Goal: Task Accomplishment & Management: Use online tool/utility

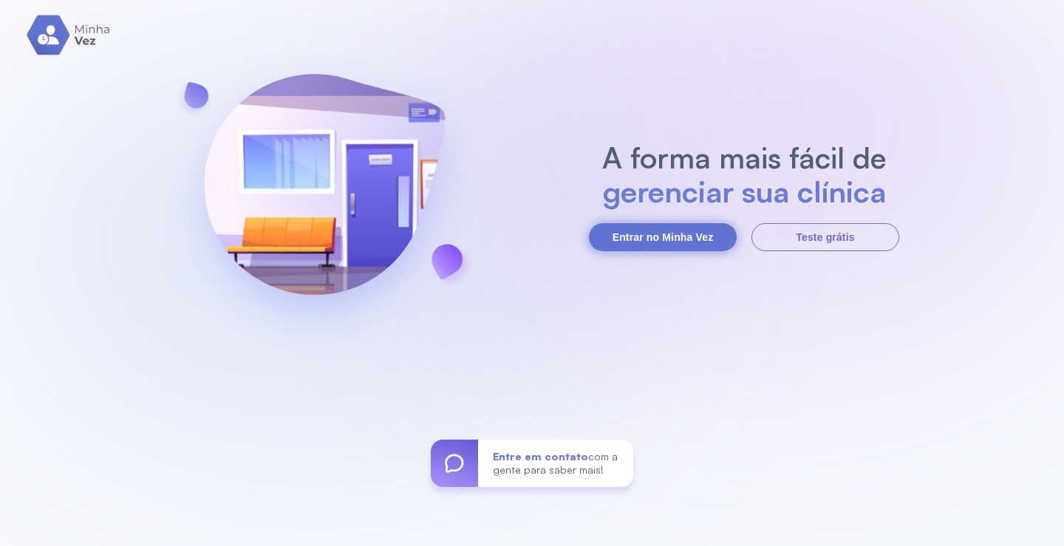
click at [684, 236] on button "Entrar no Minha Vez" at bounding box center [663, 237] width 148 height 28
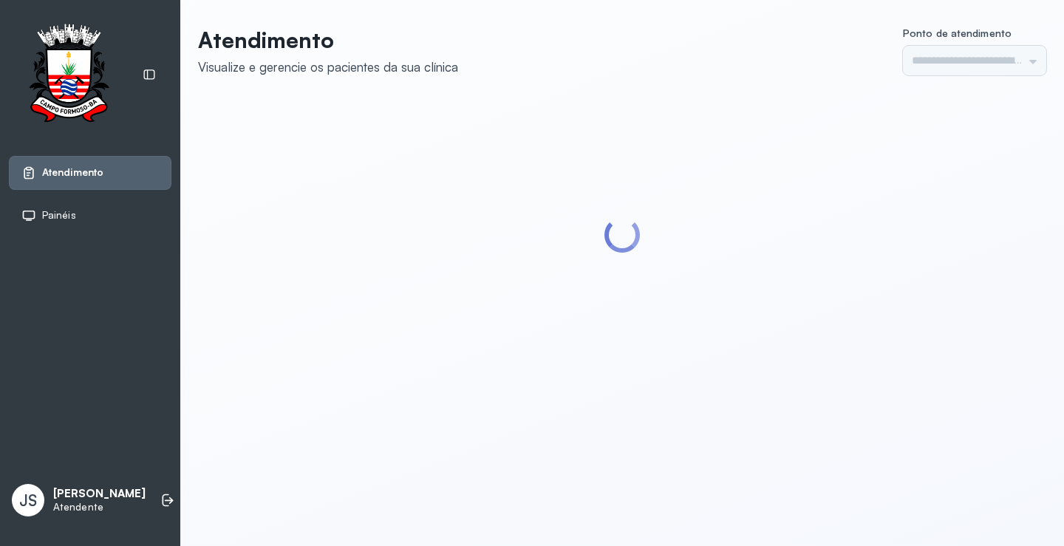
type input "*********"
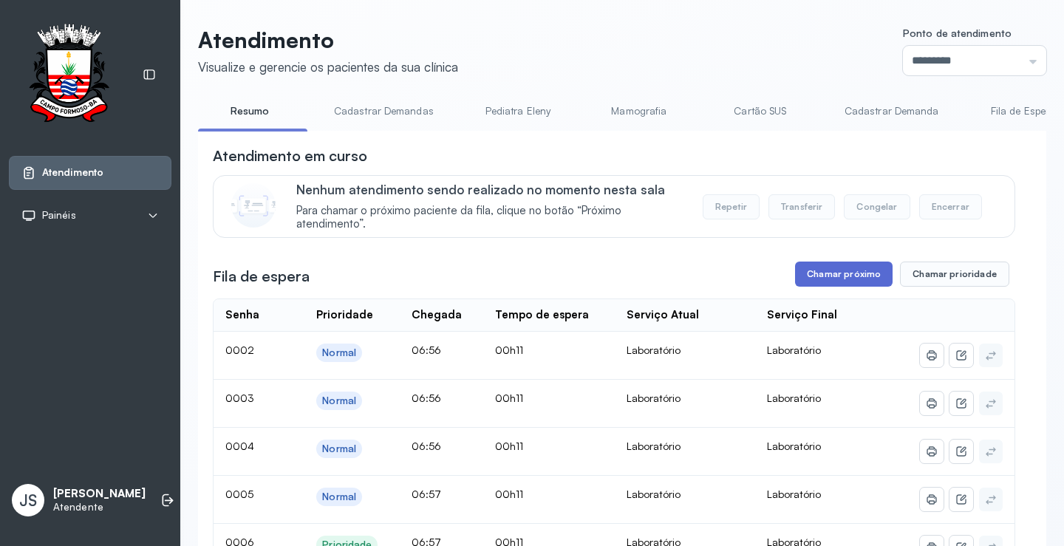
click at [829, 282] on button "Chamar próximo" at bounding box center [844, 274] width 98 height 25
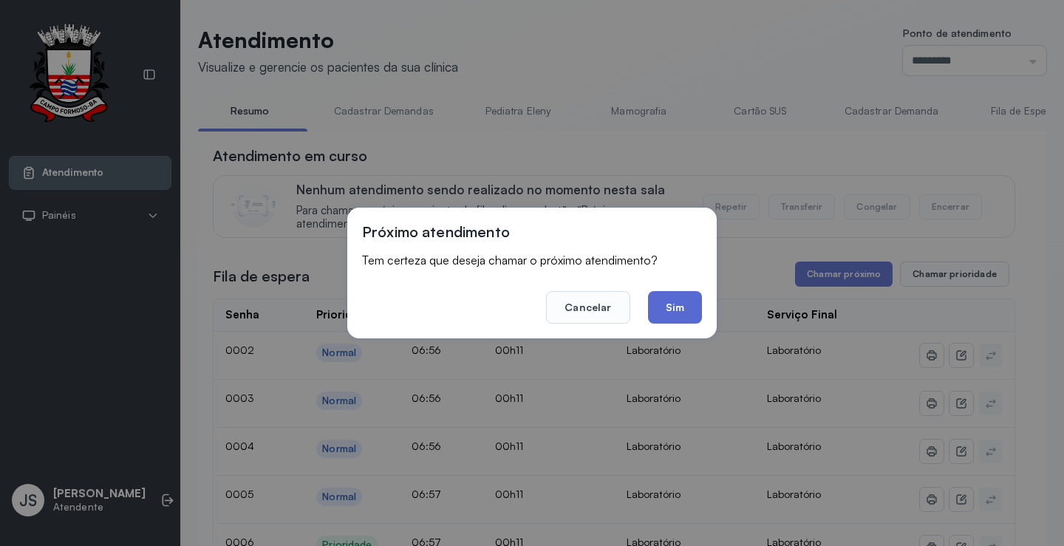
click at [682, 305] on button "Sim" at bounding box center [675, 307] width 54 height 33
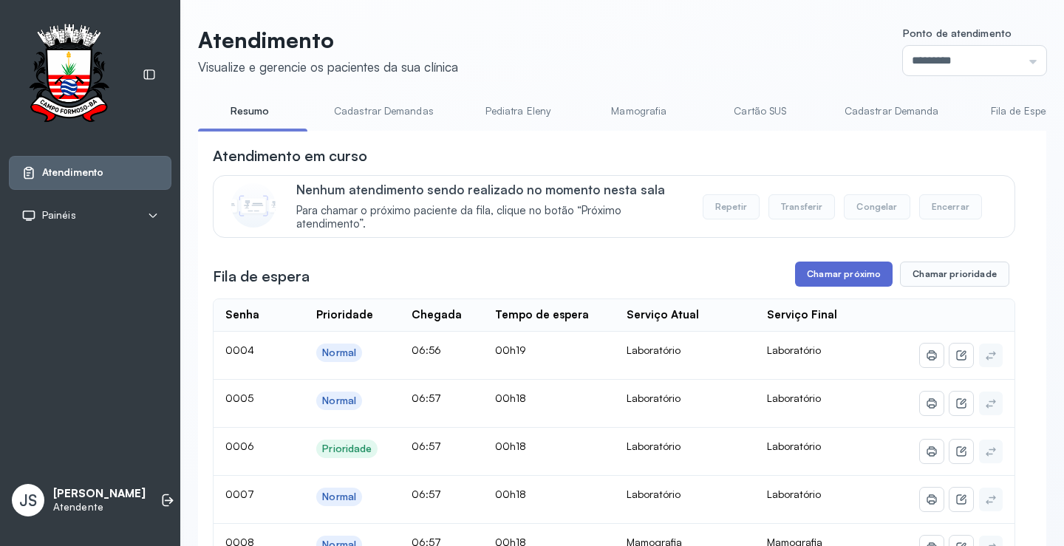
click at [823, 277] on button "Chamar próximo" at bounding box center [844, 274] width 98 height 25
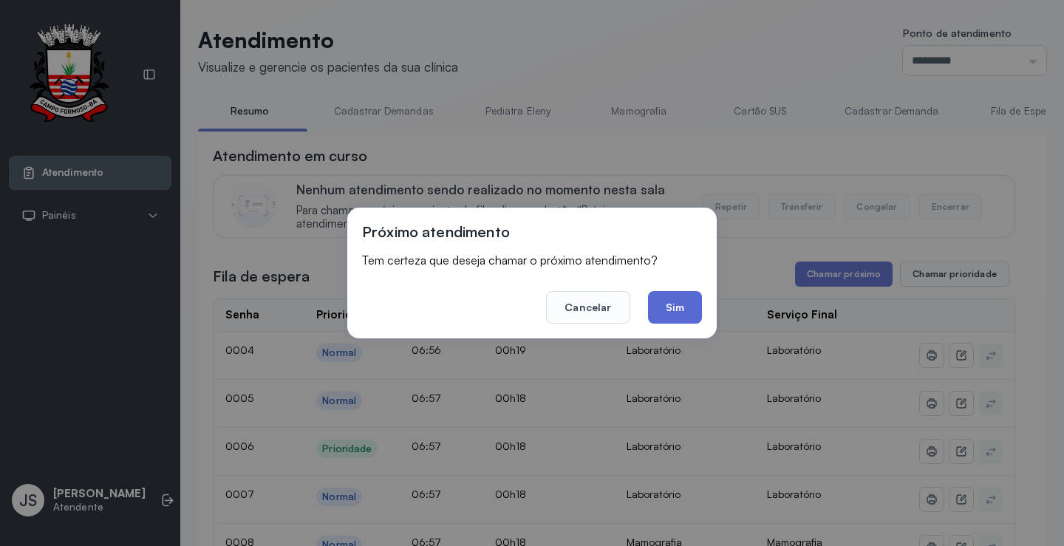
click at [687, 313] on button "Sim" at bounding box center [675, 307] width 54 height 33
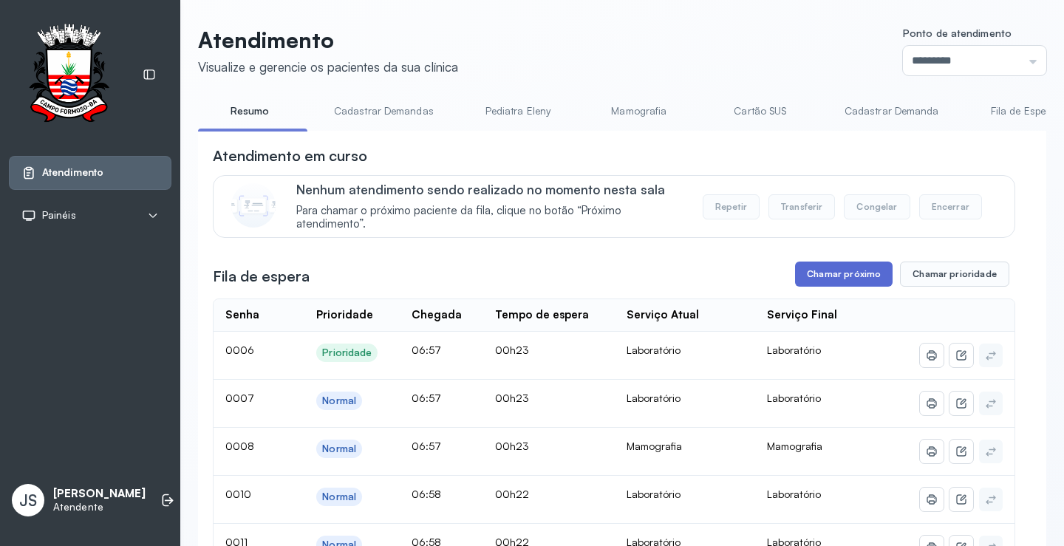
click at [846, 278] on button "Chamar próximo" at bounding box center [844, 274] width 98 height 25
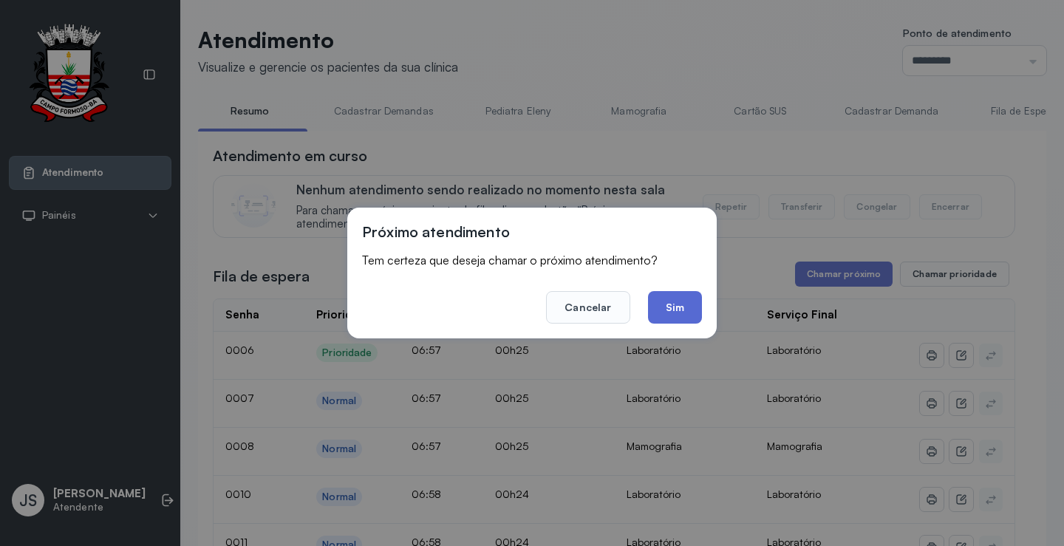
click at [675, 305] on button "Sim" at bounding box center [675, 307] width 54 height 33
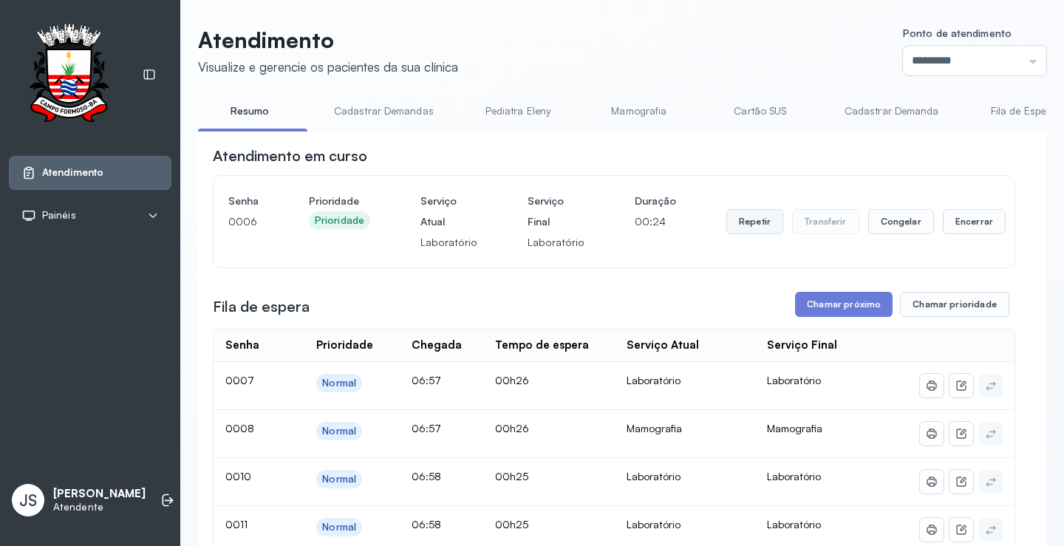
click at [727, 227] on button "Repetir" at bounding box center [755, 221] width 57 height 25
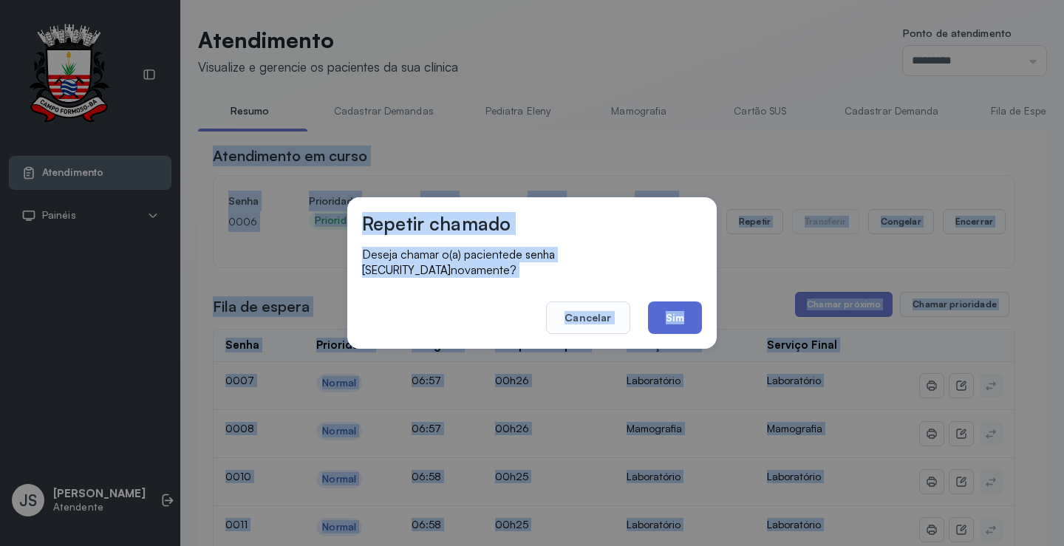
click at [669, 305] on button "Sim" at bounding box center [675, 318] width 54 height 33
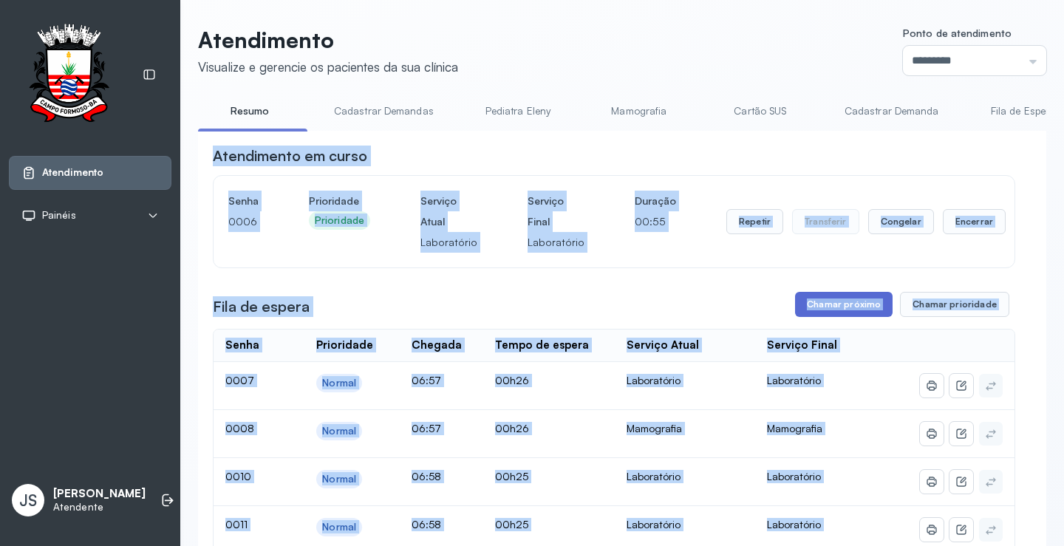
click at [838, 309] on button "Chamar próximo" at bounding box center [844, 304] width 98 height 25
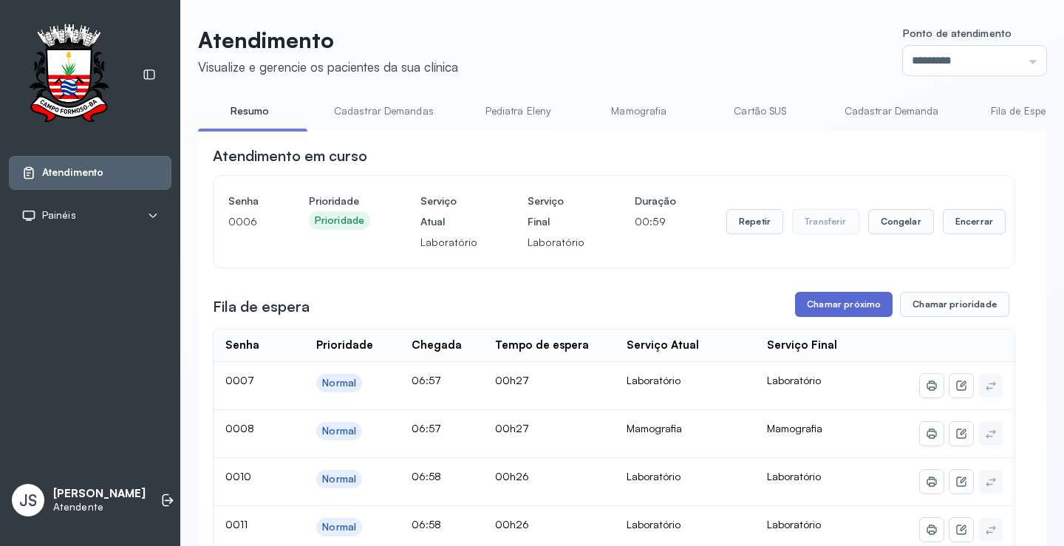
click at [838, 308] on button "Chamar próximo" at bounding box center [844, 304] width 98 height 25
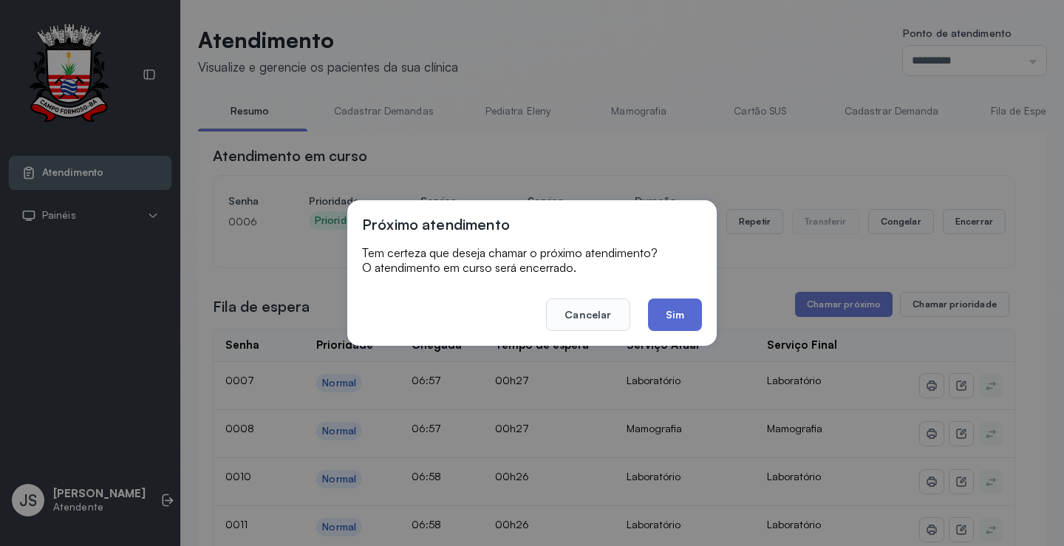
click at [679, 309] on button "Sim" at bounding box center [675, 315] width 54 height 33
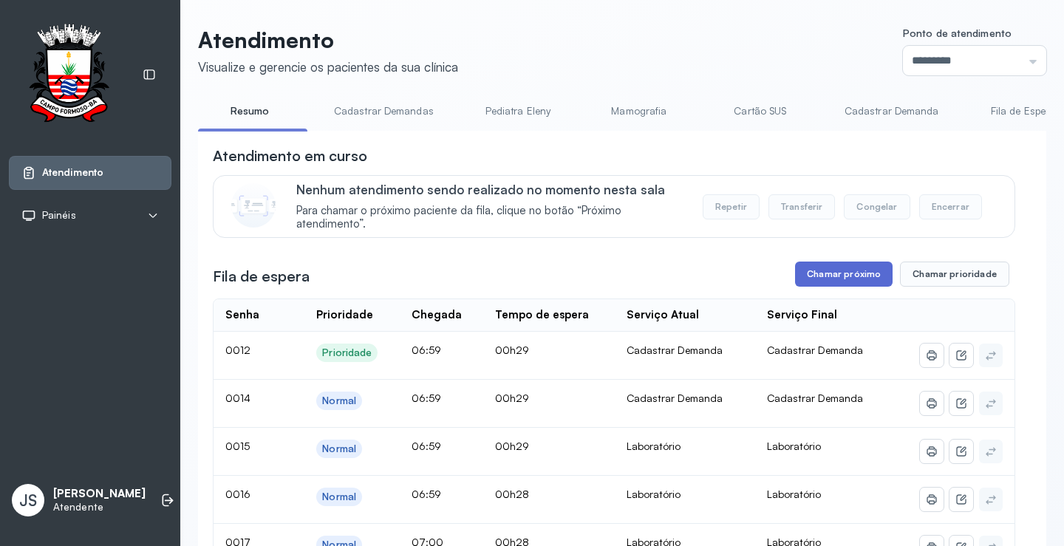
click at [834, 276] on button "Chamar próximo" at bounding box center [844, 274] width 98 height 25
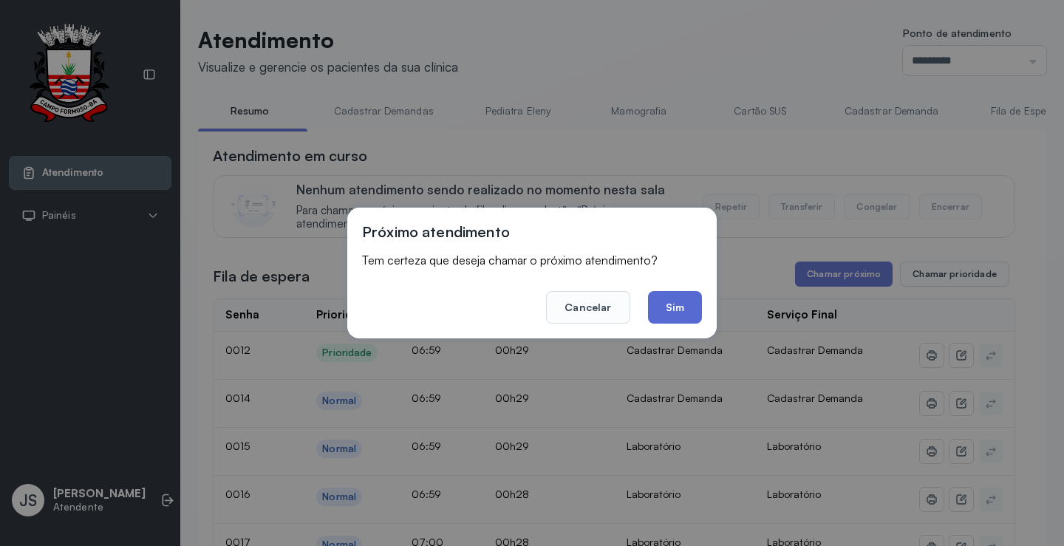
click at [674, 300] on button "Sim" at bounding box center [675, 307] width 54 height 33
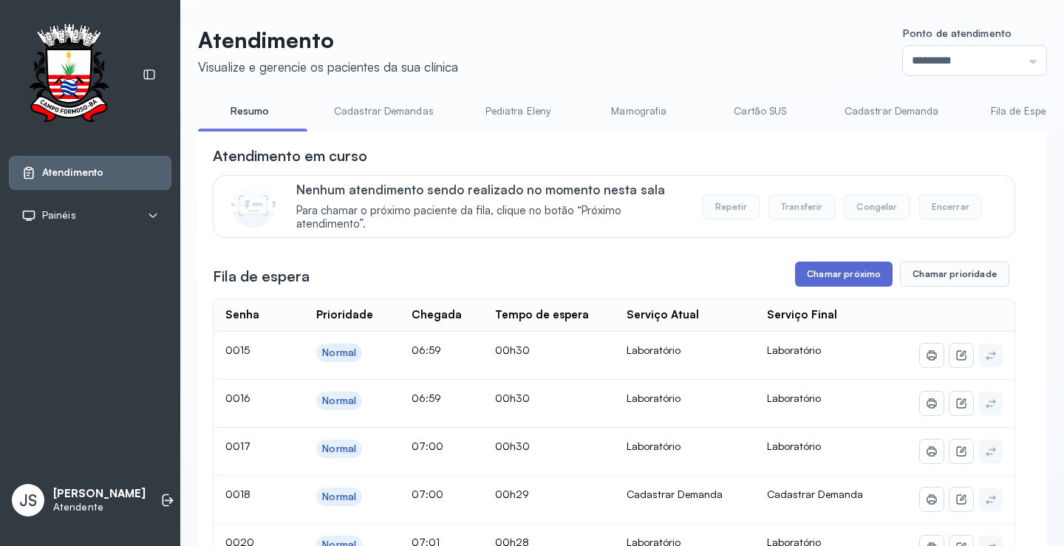
click at [846, 276] on button "Chamar próximo" at bounding box center [844, 274] width 98 height 25
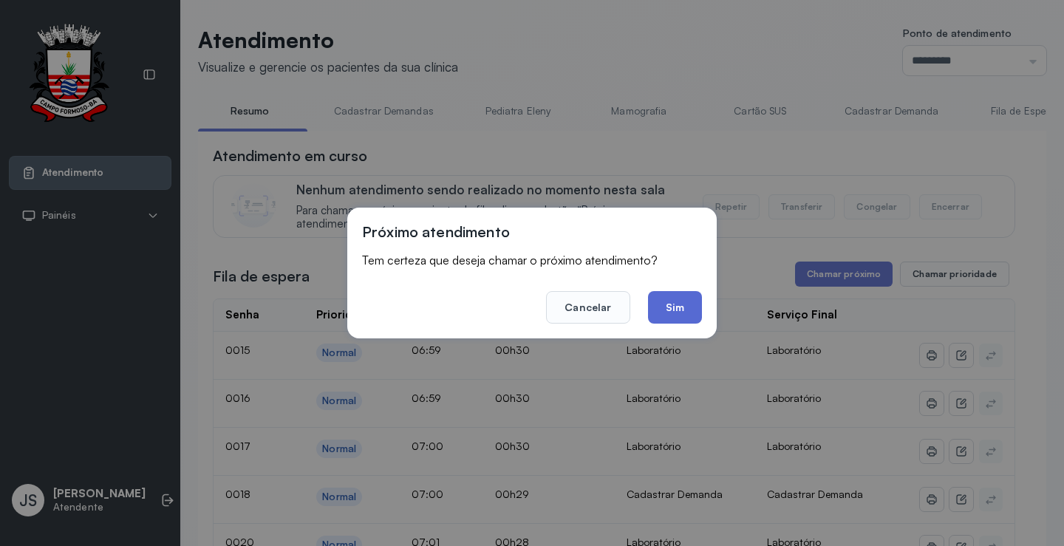
click at [661, 305] on button "Sim" at bounding box center [675, 307] width 54 height 33
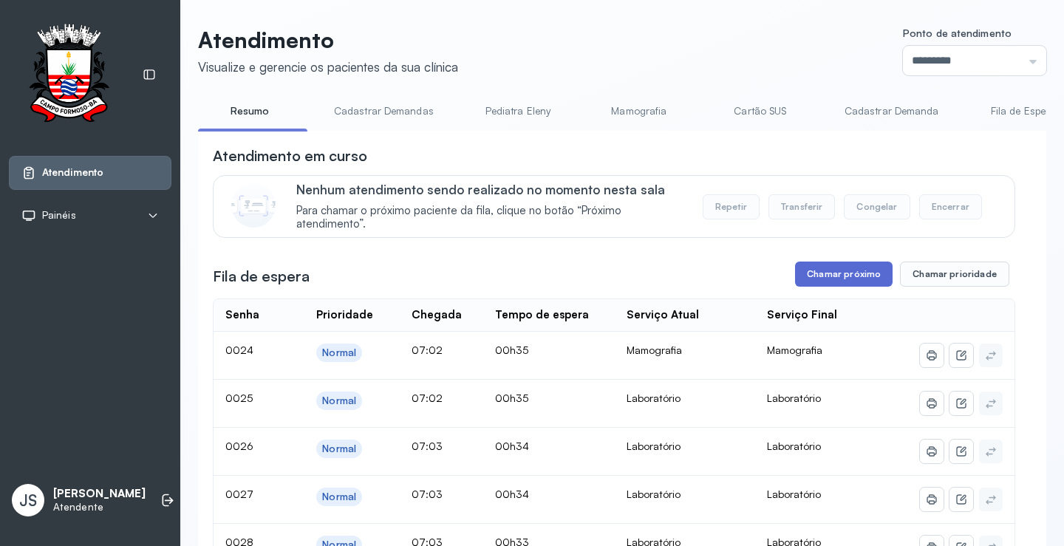
click at [840, 278] on button "Chamar próximo" at bounding box center [844, 274] width 98 height 25
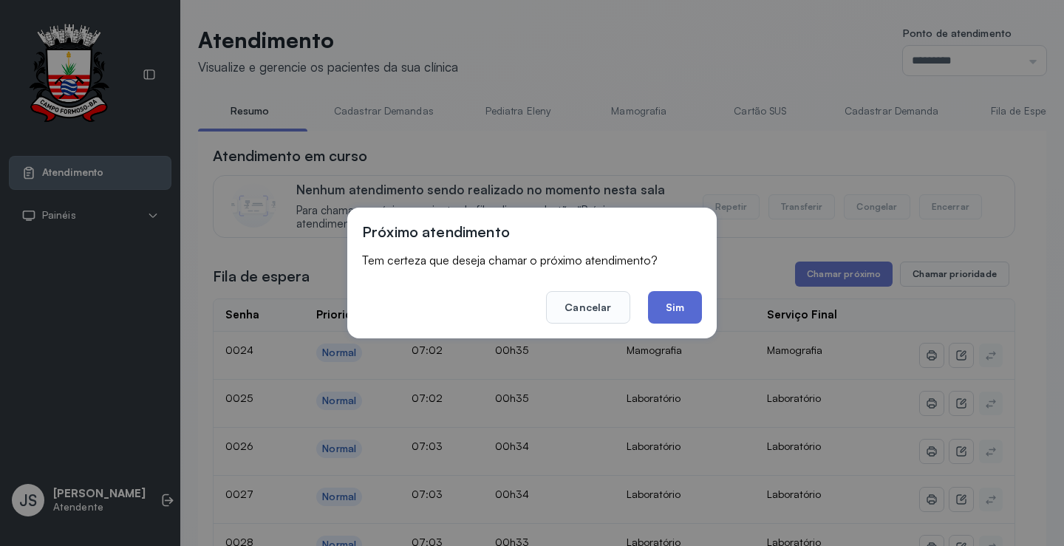
click at [672, 296] on button "Sim" at bounding box center [675, 307] width 54 height 33
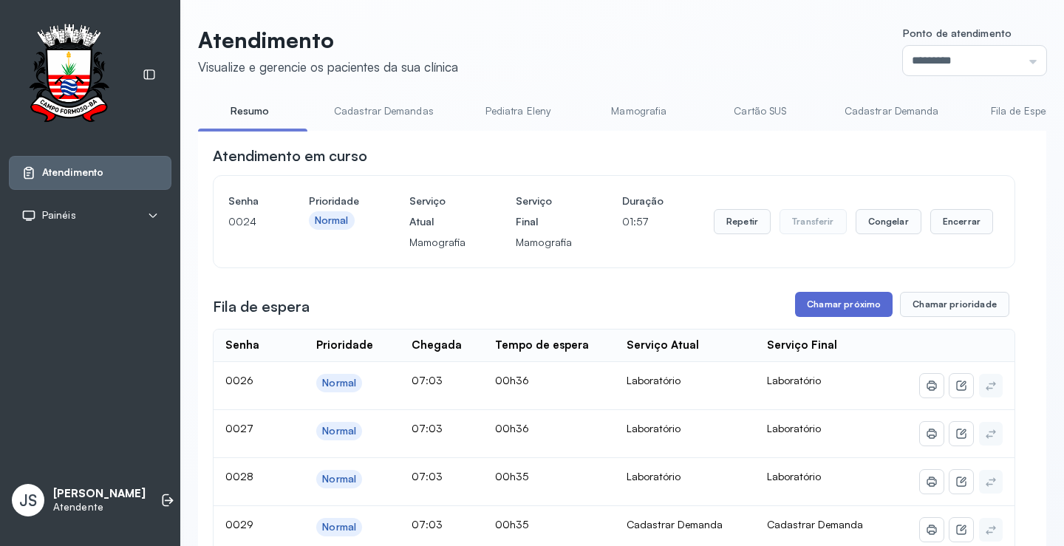
click at [834, 302] on button "Chamar próximo" at bounding box center [844, 304] width 98 height 25
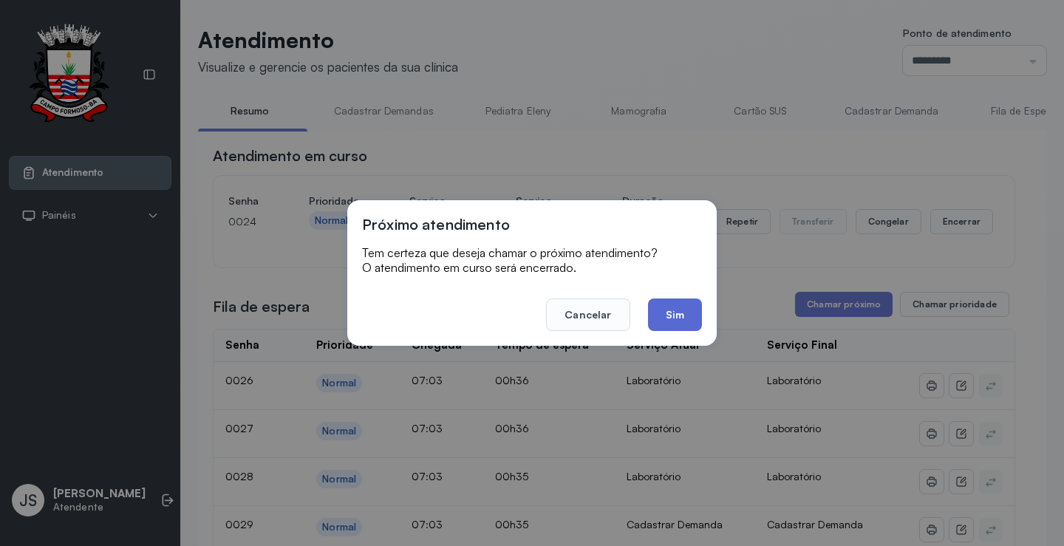
click at [680, 309] on button "Sim" at bounding box center [675, 315] width 54 height 33
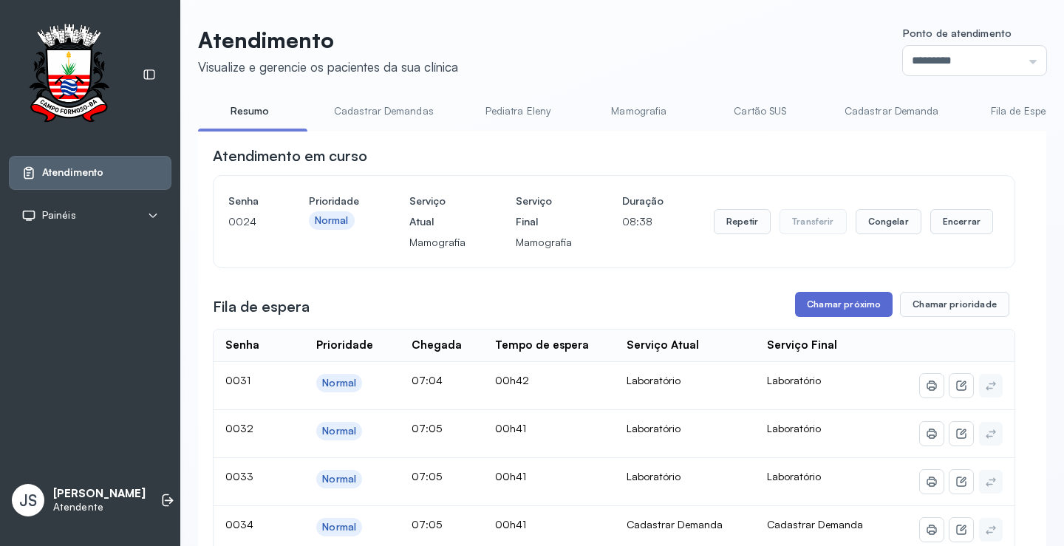
click at [851, 308] on button "Chamar próximo" at bounding box center [844, 304] width 98 height 25
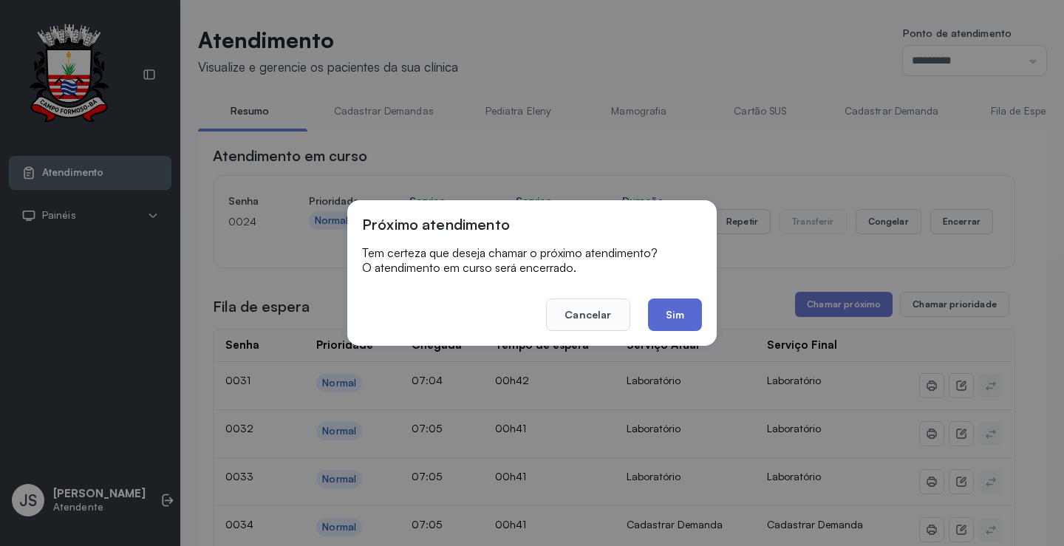
click at [688, 317] on button "Sim" at bounding box center [675, 315] width 54 height 33
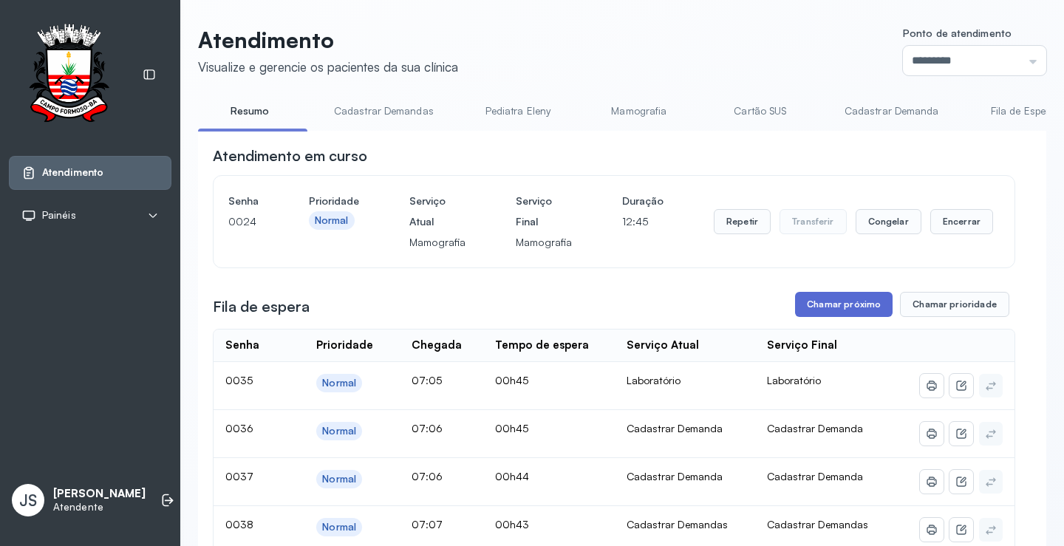
click at [842, 306] on button "Chamar próximo" at bounding box center [844, 304] width 98 height 25
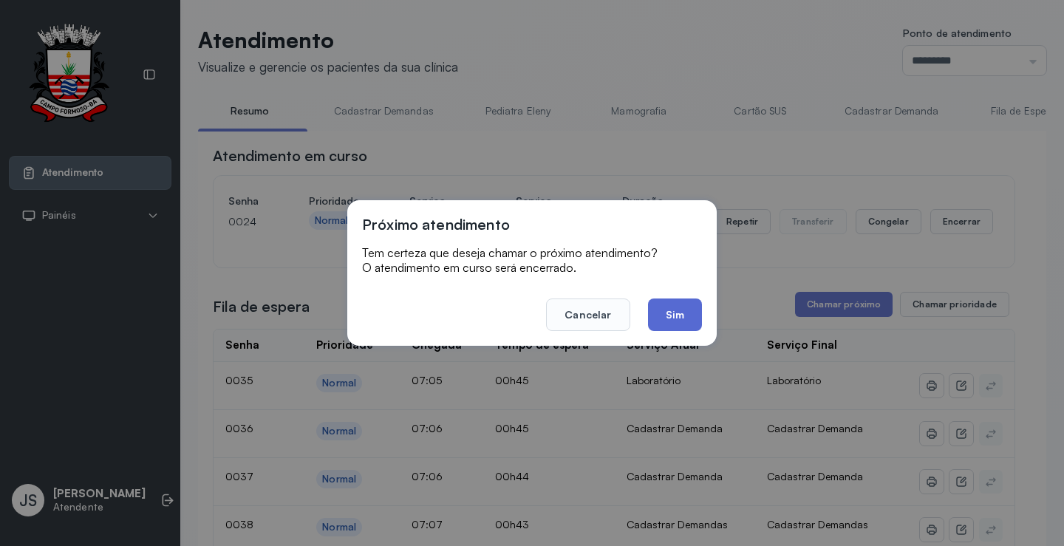
click at [676, 313] on button "Sim" at bounding box center [675, 315] width 54 height 33
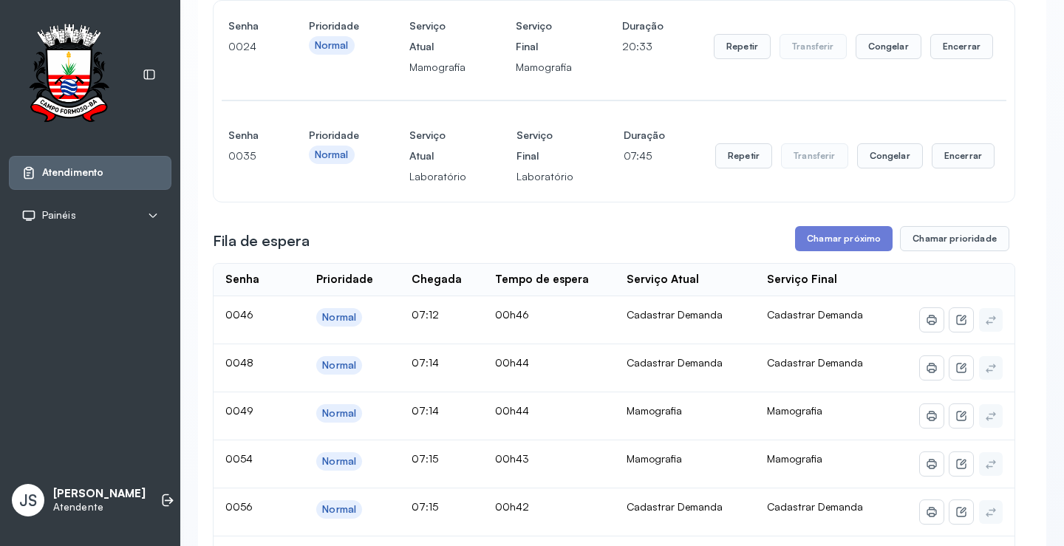
scroll to position [148, 0]
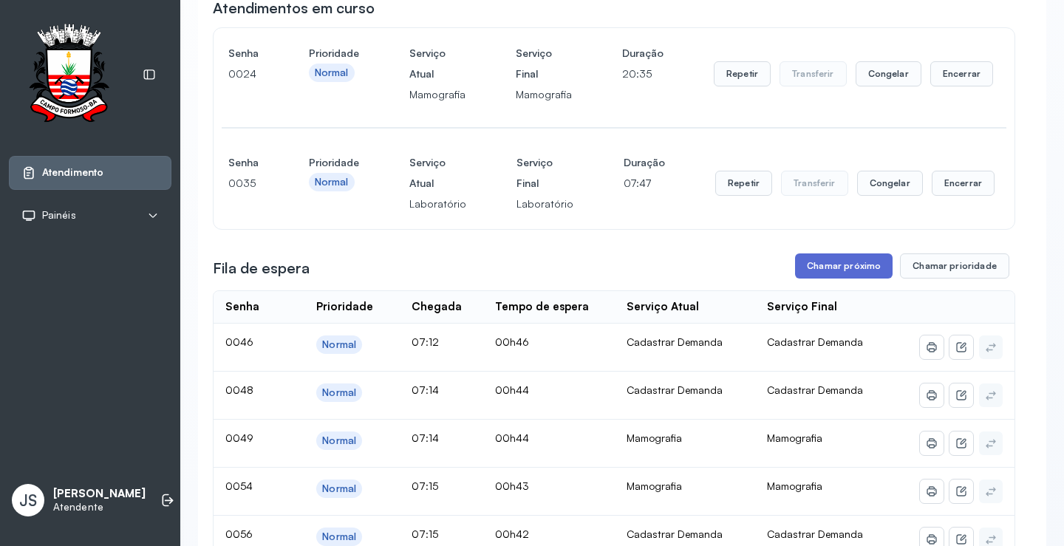
click at [846, 274] on button "Chamar próximo" at bounding box center [844, 266] width 98 height 25
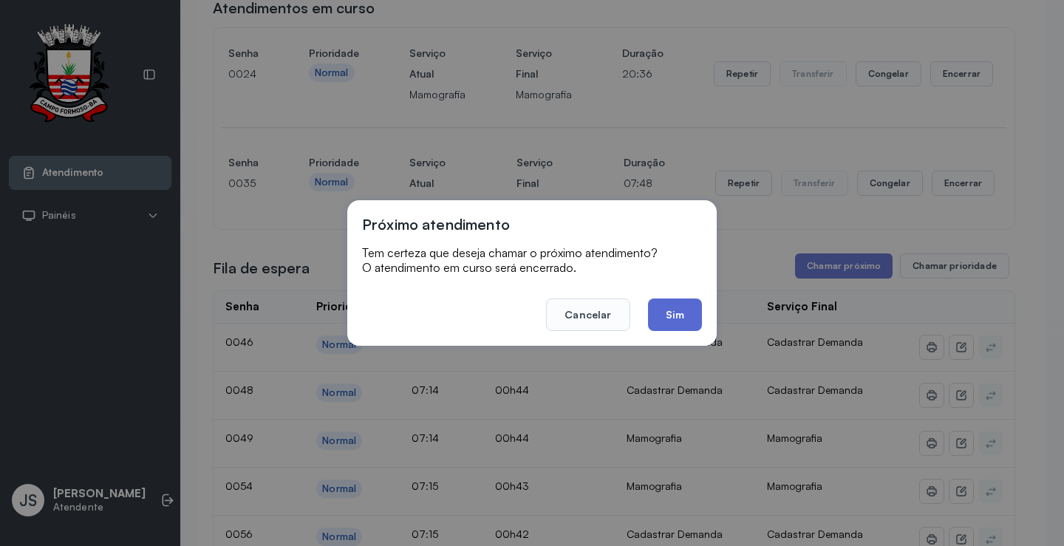
click at [684, 317] on button "Sim" at bounding box center [675, 315] width 54 height 33
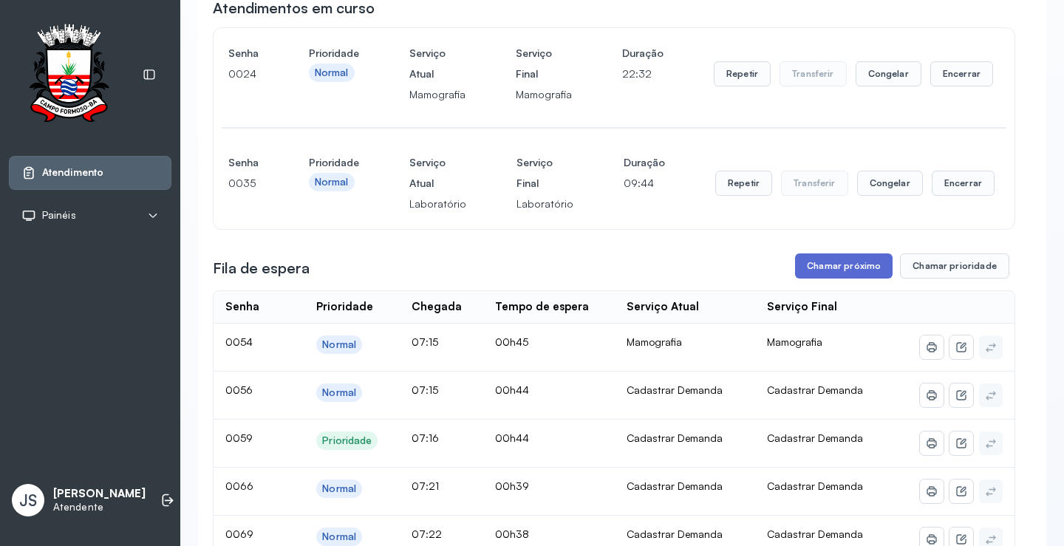
click at [835, 278] on button "Chamar próximo" at bounding box center [844, 266] width 98 height 25
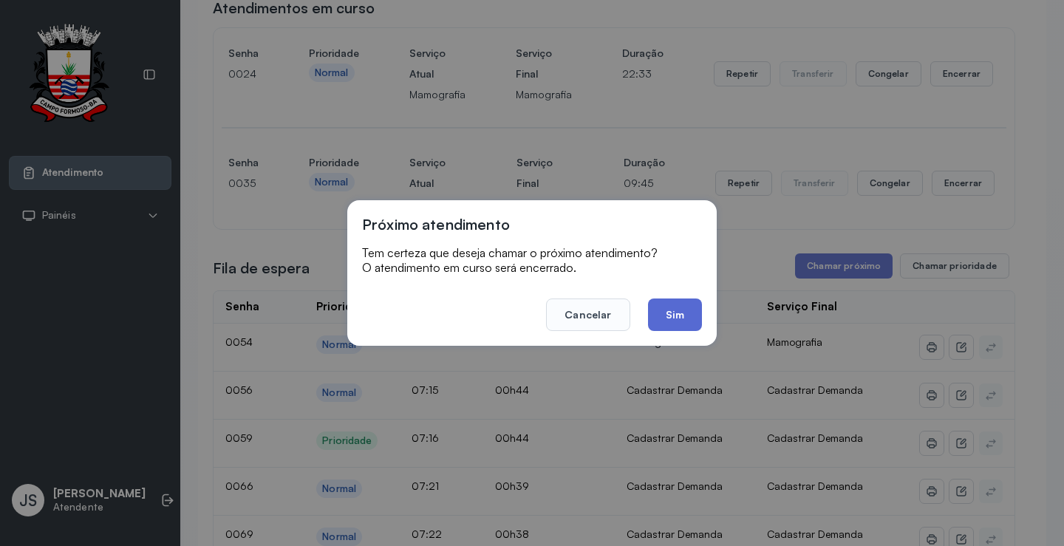
click at [698, 303] on button "Sim" at bounding box center [675, 315] width 54 height 33
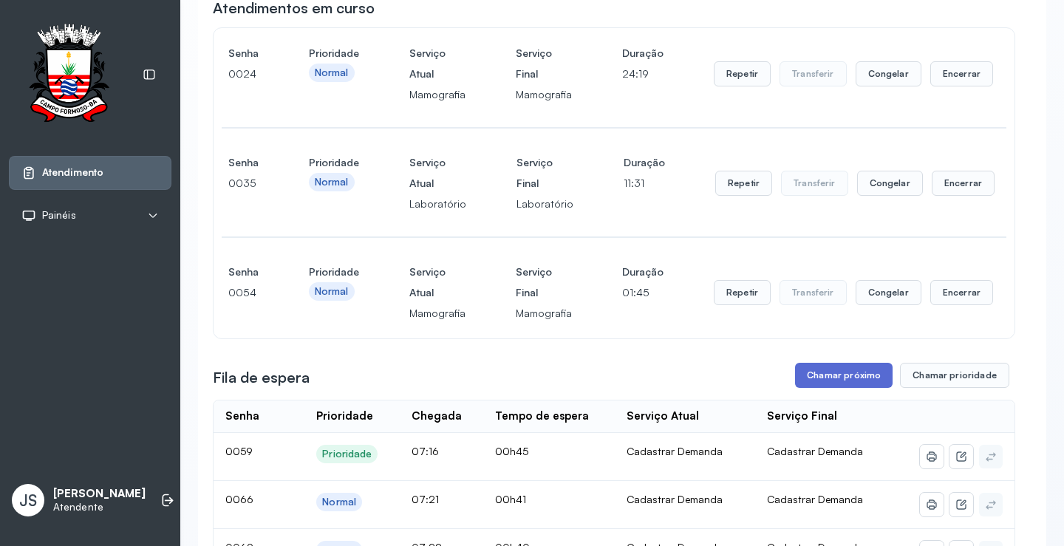
click at [850, 381] on button "Chamar próximo" at bounding box center [844, 375] width 98 height 25
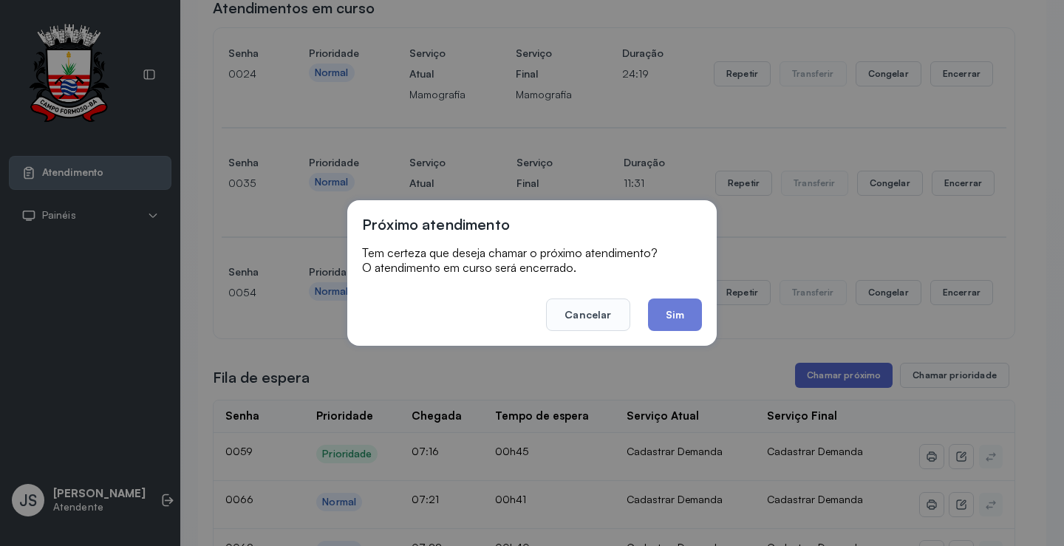
click at [850, 381] on div "Próximo atendimento Tem certeza que deseja chamar o próximo atendimento? O aten…" at bounding box center [532, 273] width 1064 height 546
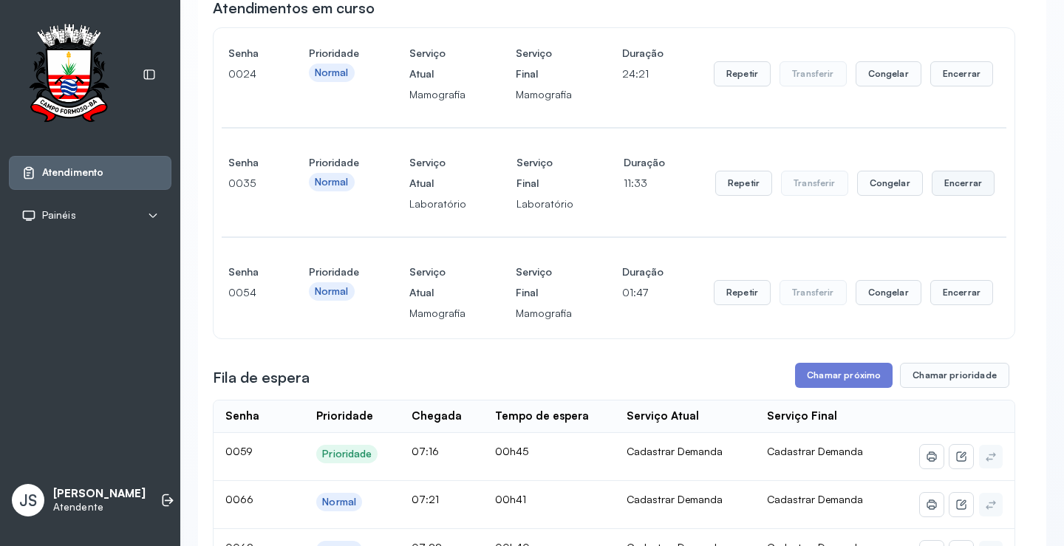
click at [937, 183] on button "Encerrar" at bounding box center [963, 183] width 63 height 25
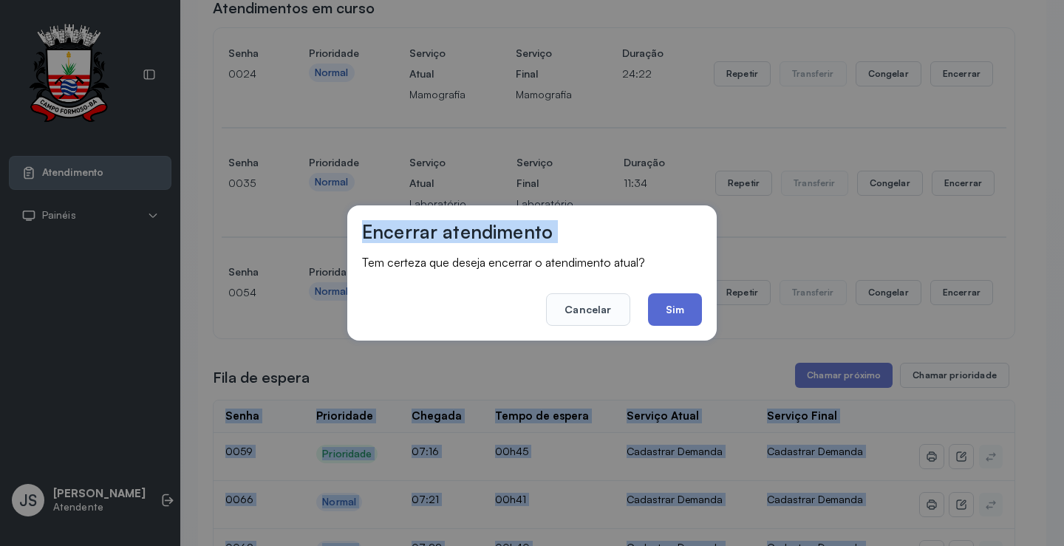
click at [696, 310] on button "Sim" at bounding box center [675, 309] width 54 height 33
click at [696, 310] on div "Senha 0054 Prioridade Normal Serviço Atual Mamografia Serviço Final Mamografia …" at bounding box center [614, 293] width 772 height 62
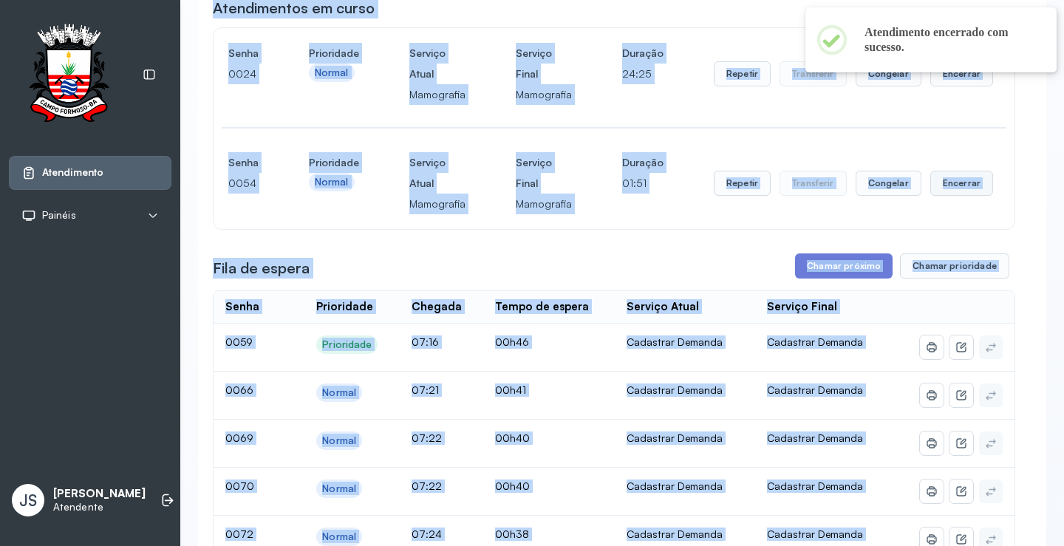
click at [943, 188] on button "Encerrar" at bounding box center [962, 183] width 63 height 25
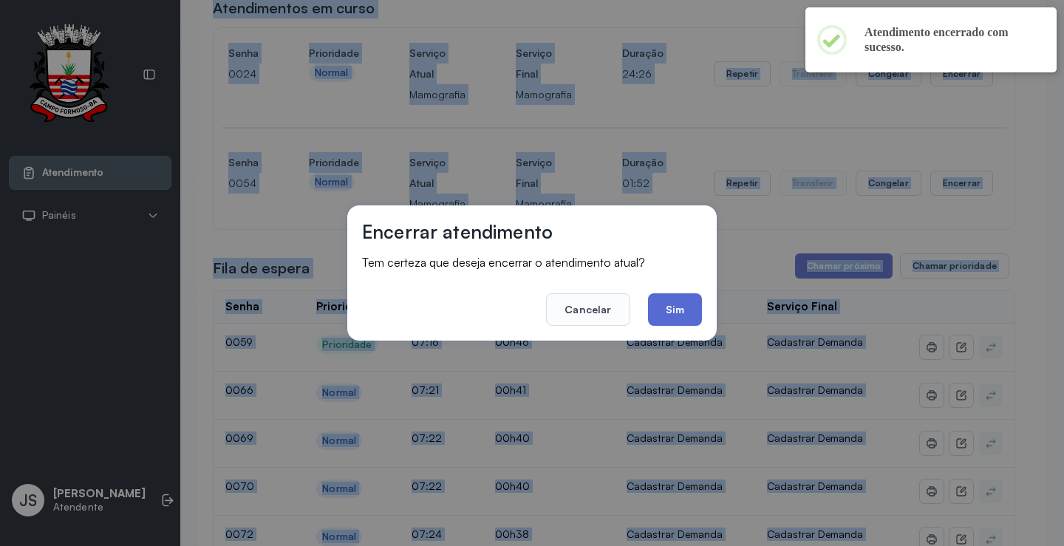
click at [682, 302] on button "Sim" at bounding box center [675, 309] width 54 height 33
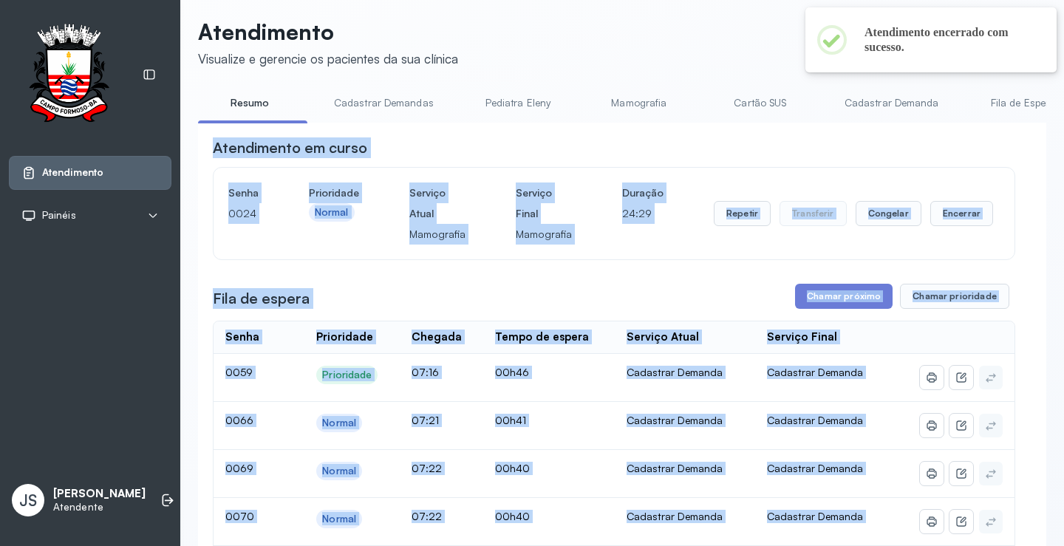
scroll to position [0, 0]
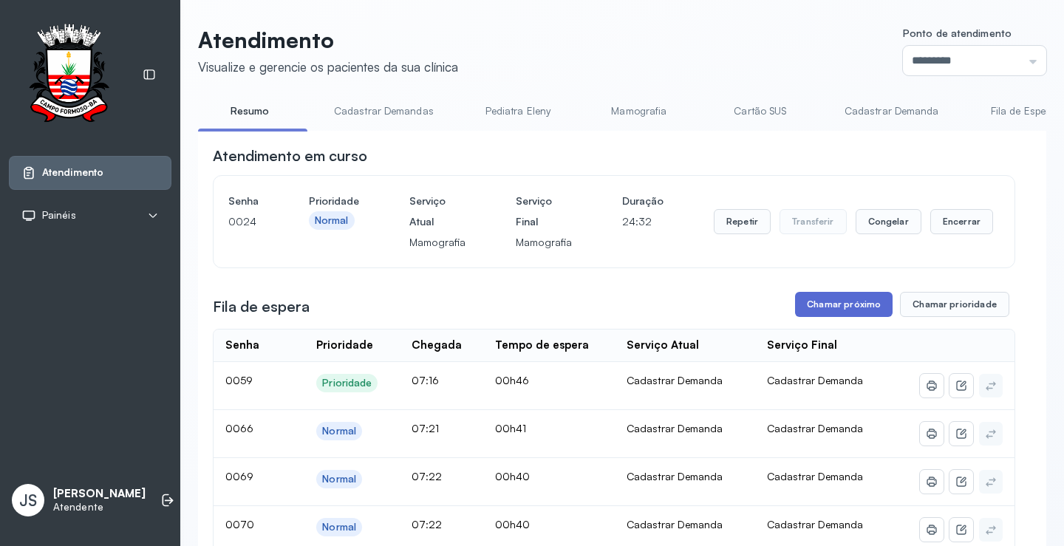
click at [846, 312] on button "Chamar próximo" at bounding box center [844, 304] width 98 height 25
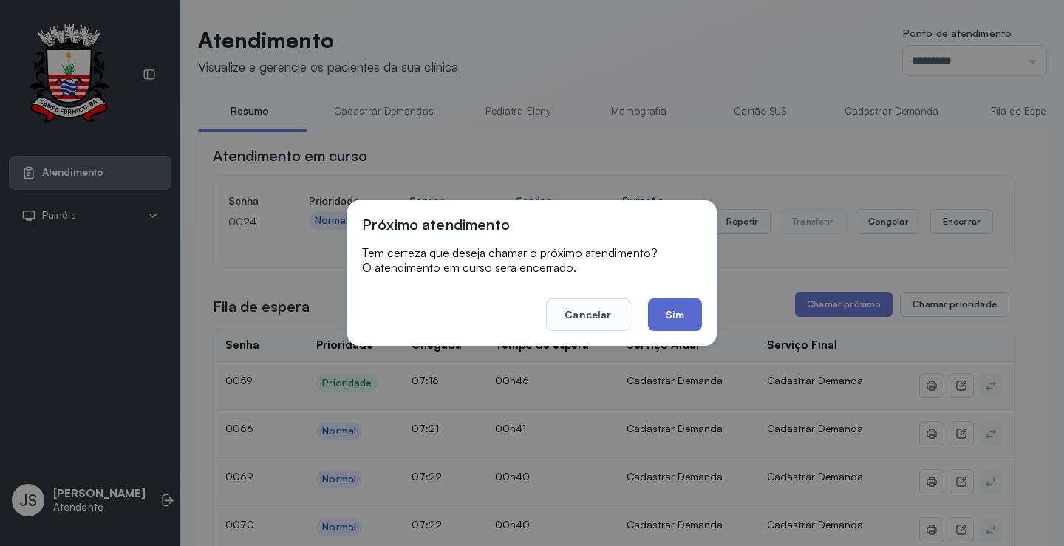
click at [679, 313] on button "Sim" at bounding box center [675, 315] width 54 height 33
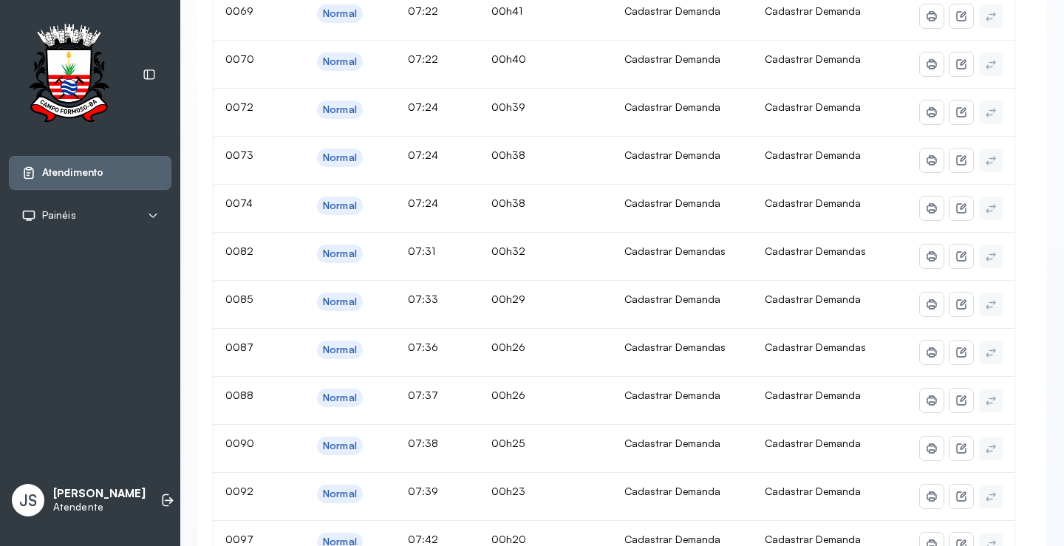
scroll to position [74, 0]
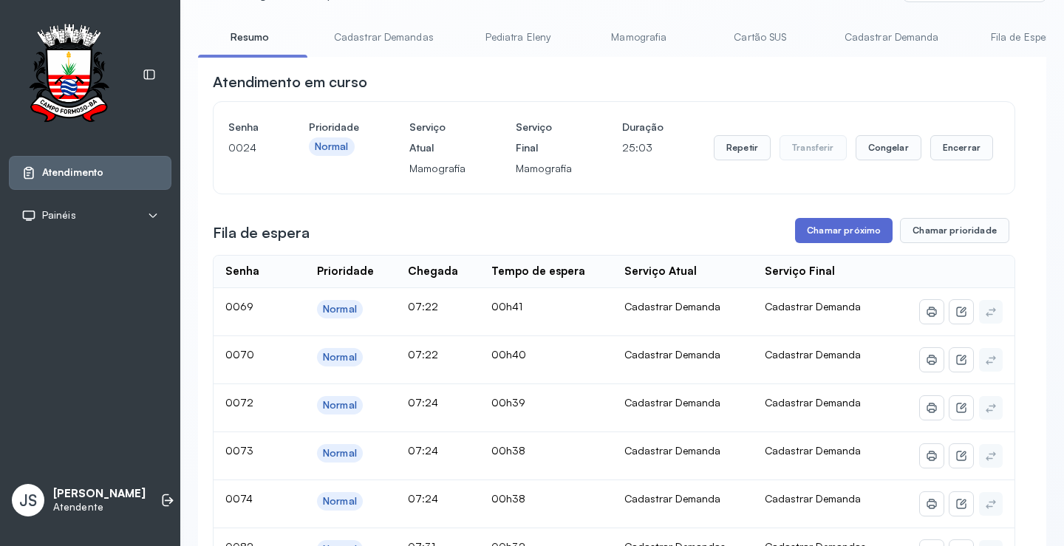
click at [835, 240] on button "Chamar próximo" at bounding box center [844, 230] width 98 height 25
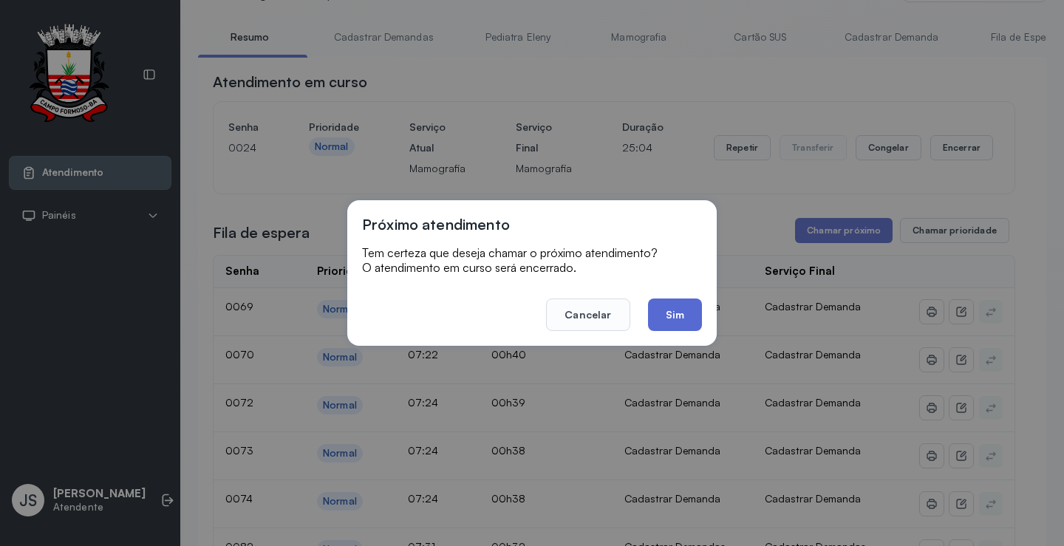
click at [684, 313] on button "Sim" at bounding box center [675, 315] width 54 height 33
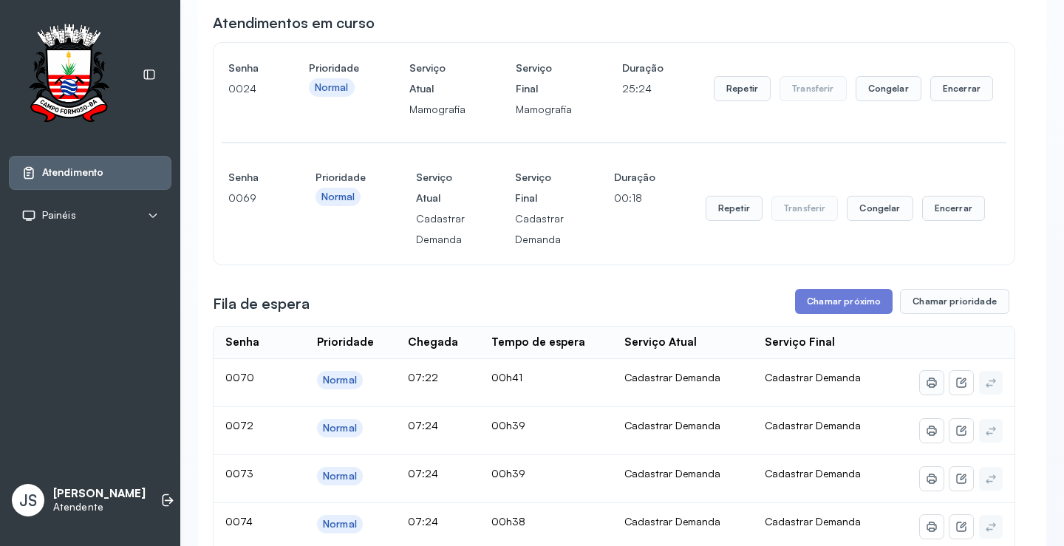
scroll to position [370, 0]
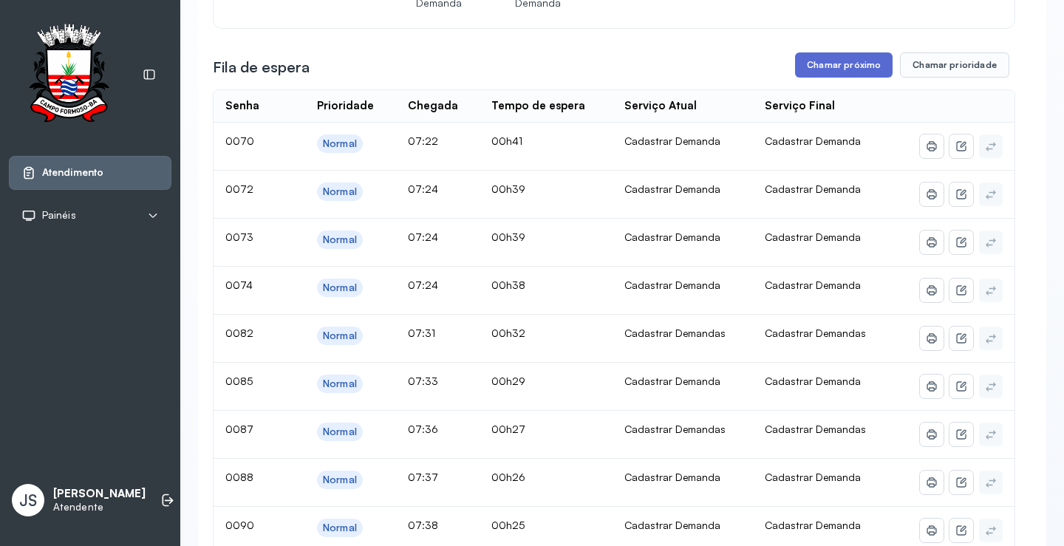
click at [835, 67] on button "Chamar próximo" at bounding box center [844, 64] width 98 height 25
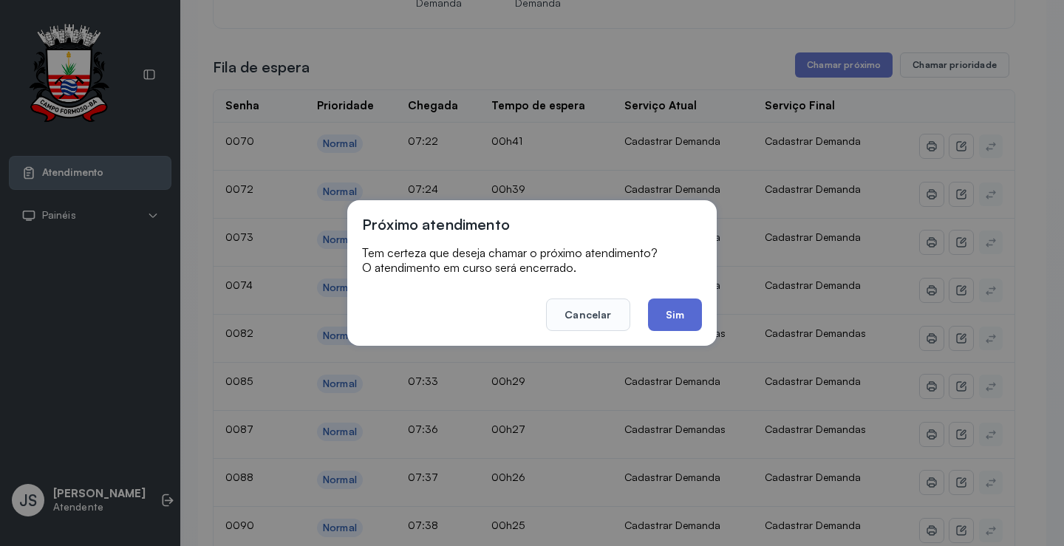
click at [687, 319] on button "Sim" at bounding box center [675, 315] width 54 height 33
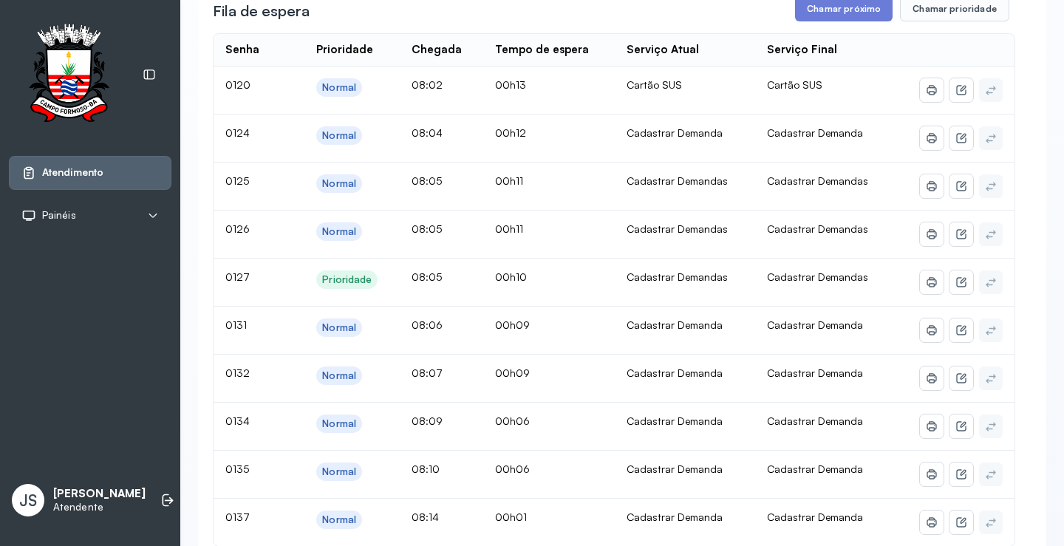
scroll to position [0, 0]
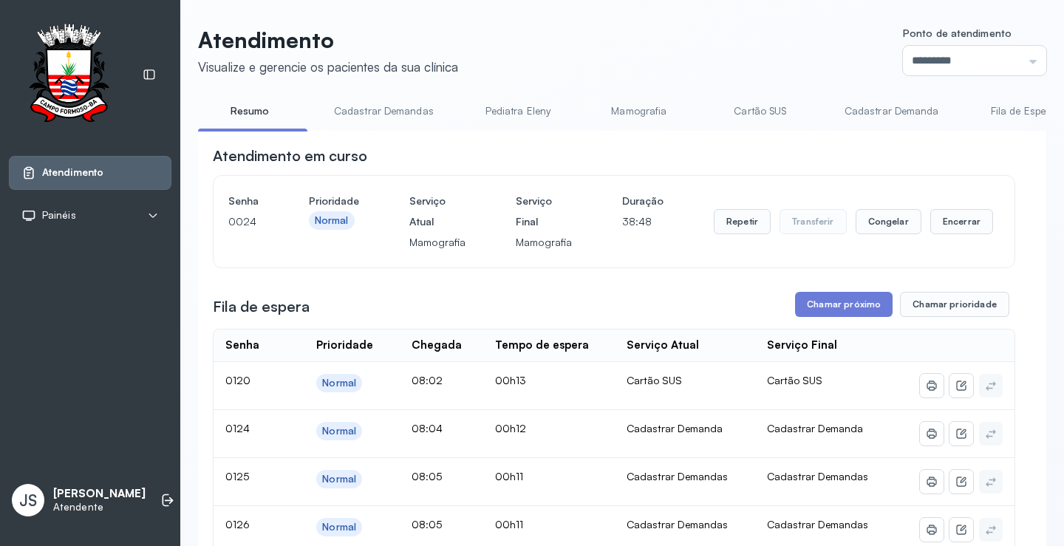
click at [900, 115] on link "Cadastrar Demanda" at bounding box center [892, 111] width 124 height 24
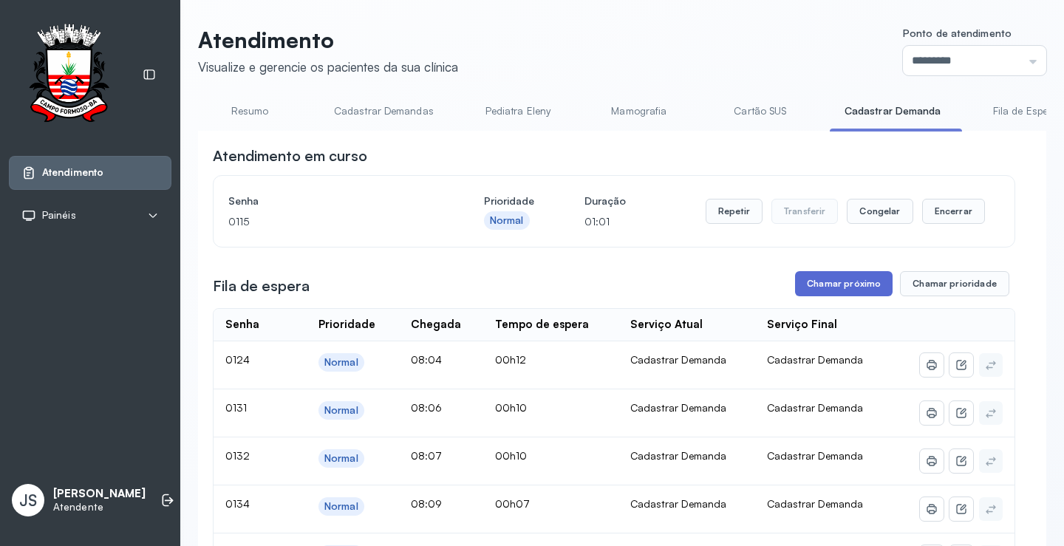
click at [842, 291] on button "Chamar próximo" at bounding box center [844, 283] width 98 height 25
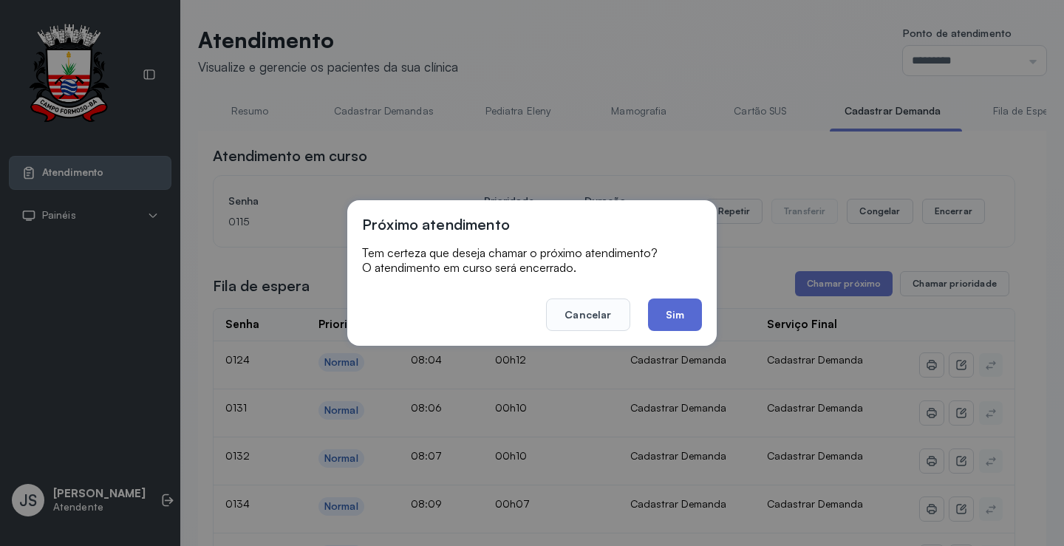
click at [686, 316] on button "Sim" at bounding box center [675, 315] width 54 height 33
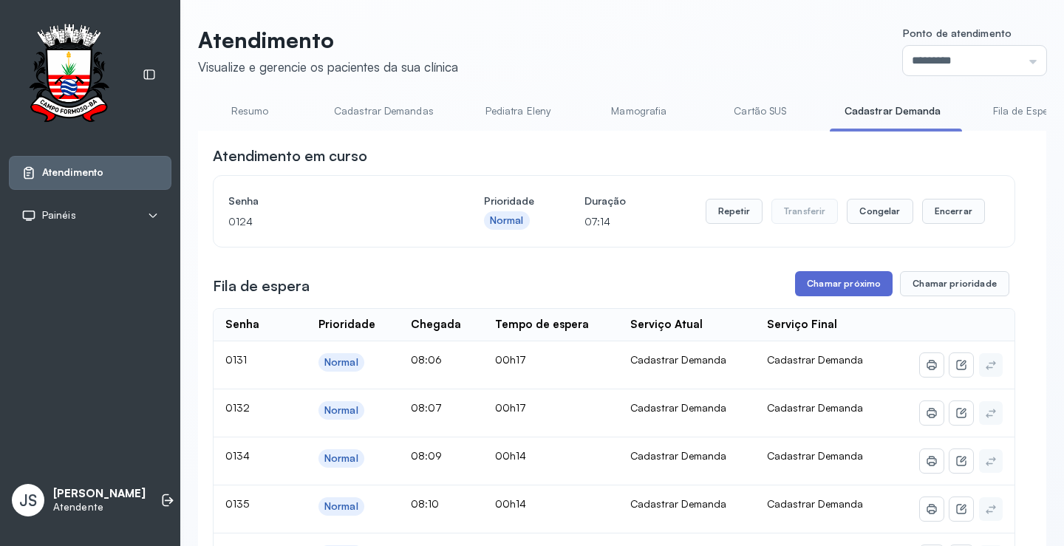
click at [852, 287] on button "Chamar próximo" at bounding box center [844, 283] width 98 height 25
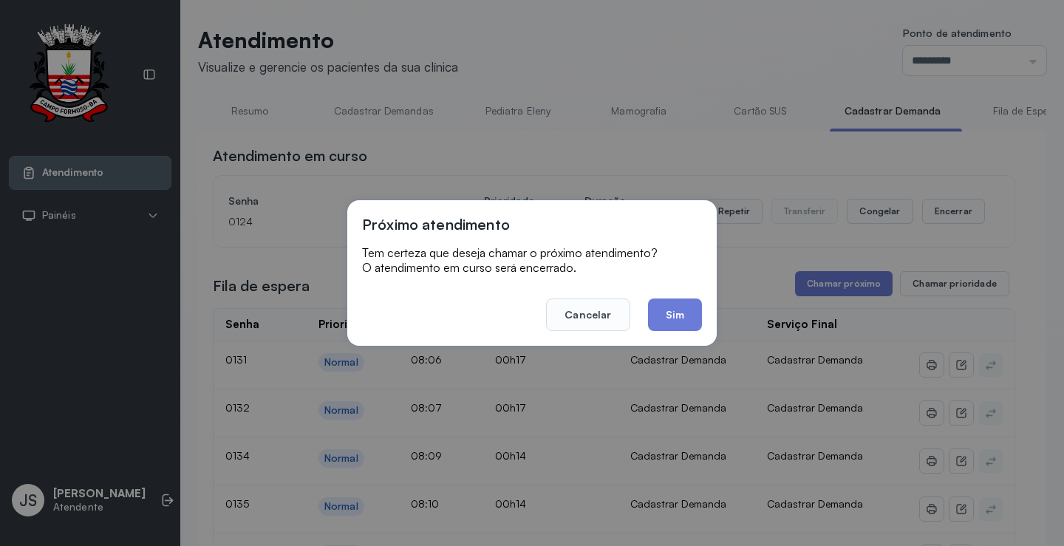
drag, startPoint x: 668, startPoint y: 318, endPoint x: 676, endPoint y: 317, distance: 8.2
click at [673, 318] on button "Sim" at bounding box center [675, 315] width 54 height 33
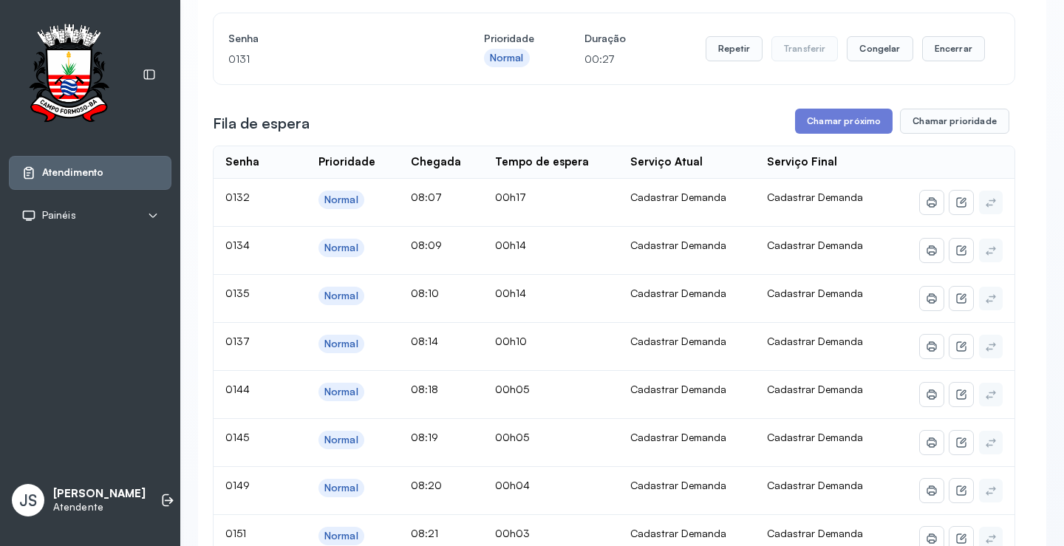
scroll to position [148, 0]
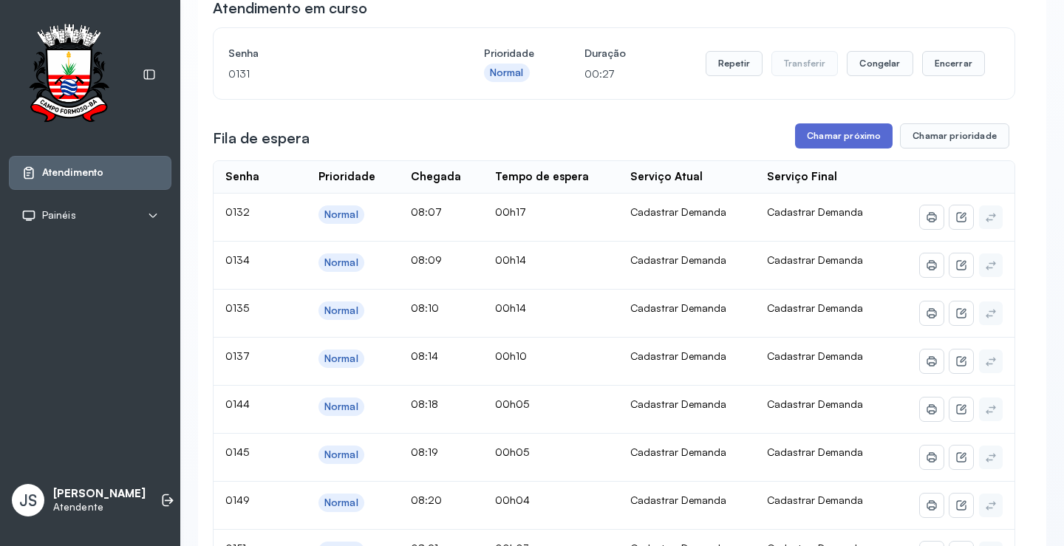
click at [862, 133] on button "Chamar próximo" at bounding box center [844, 135] width 98 height 25
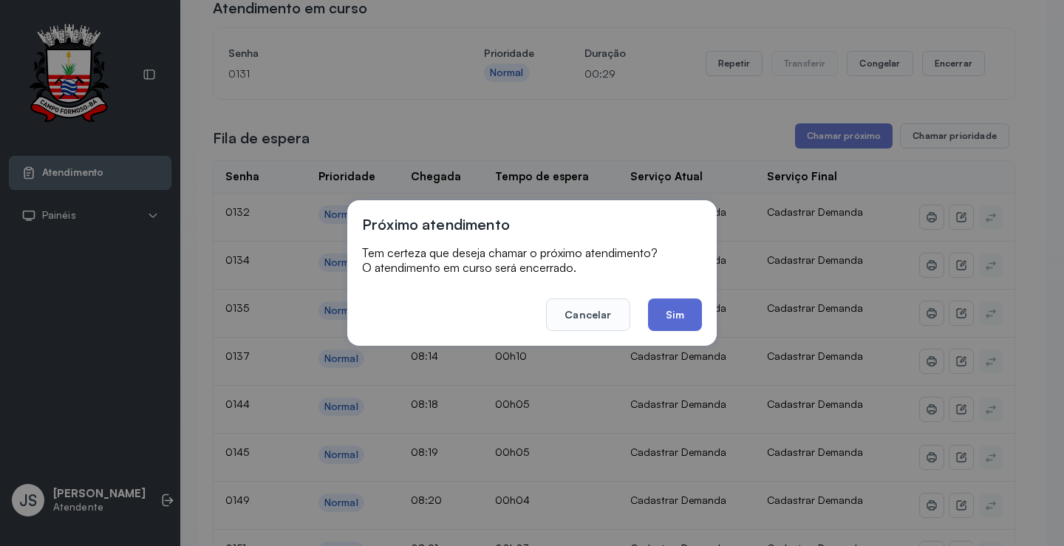
click at [668, 316] on button "Sim" at bounding box center [675, 315] width 54 height 33
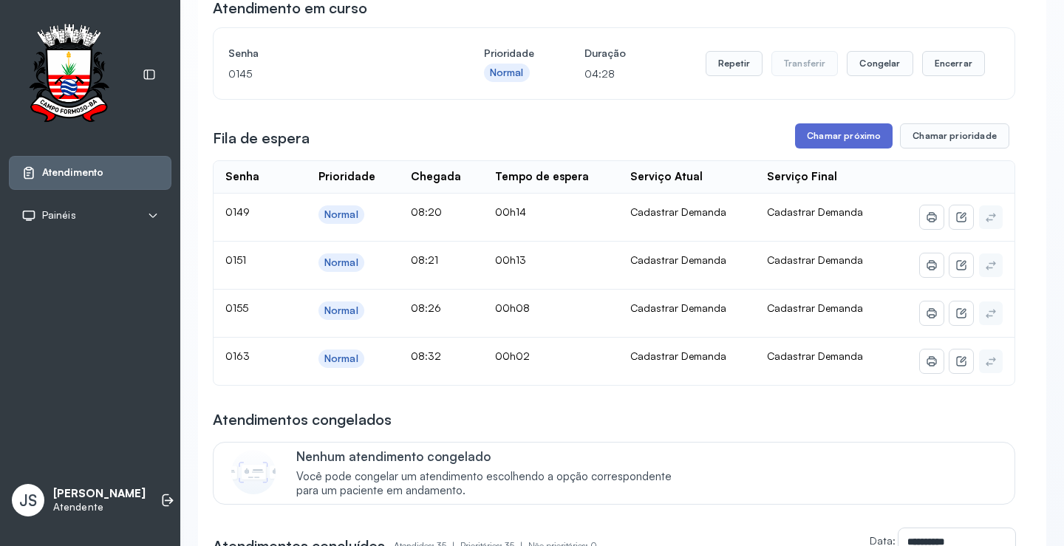
click at [860, 140] on button "Chamar próximo" at bounding box center [844, 135] width 98 height 25
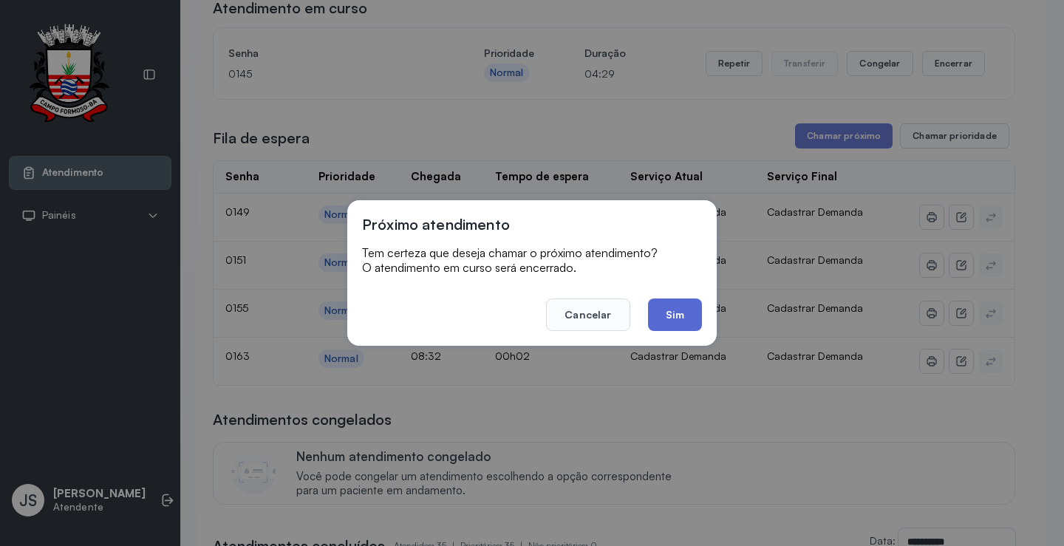
click at [692, 320] on button "Sim" at bounding box center [675, 315] width 54 height 33
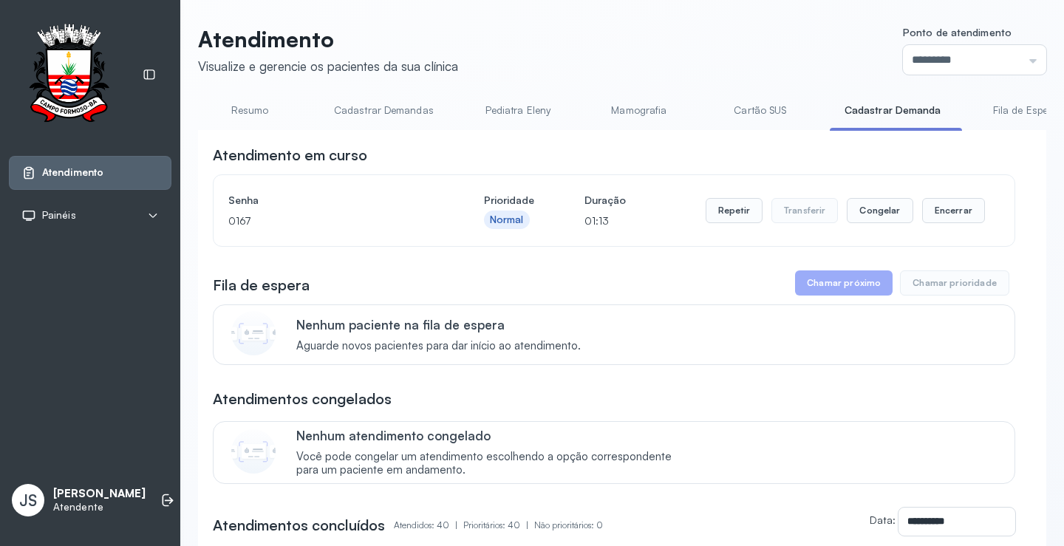
scroll to position [0, 0]
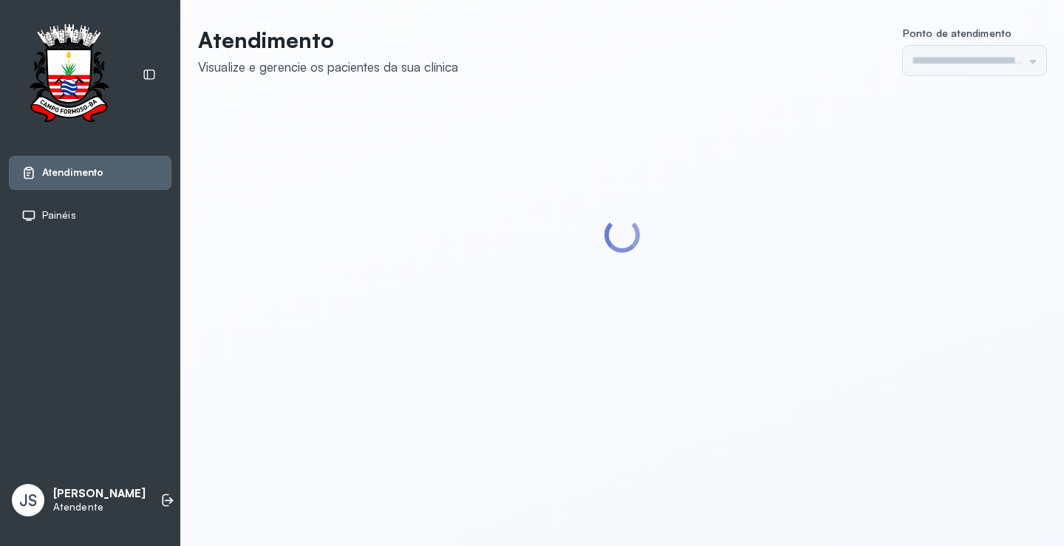
type input "*********"
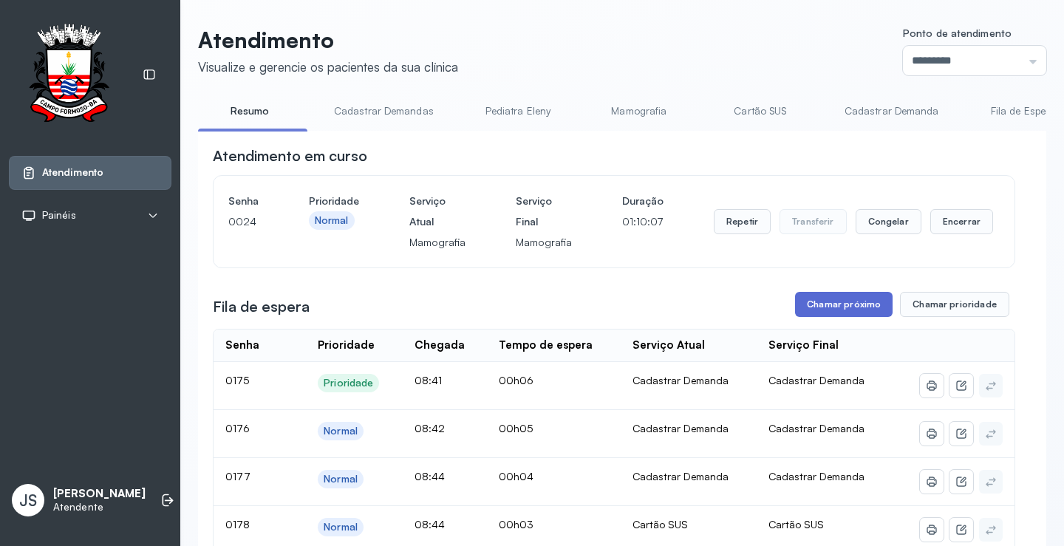
click at [851, 307] on button "Chamar próximo" at bounding box center [844, 304] width 98 height 25
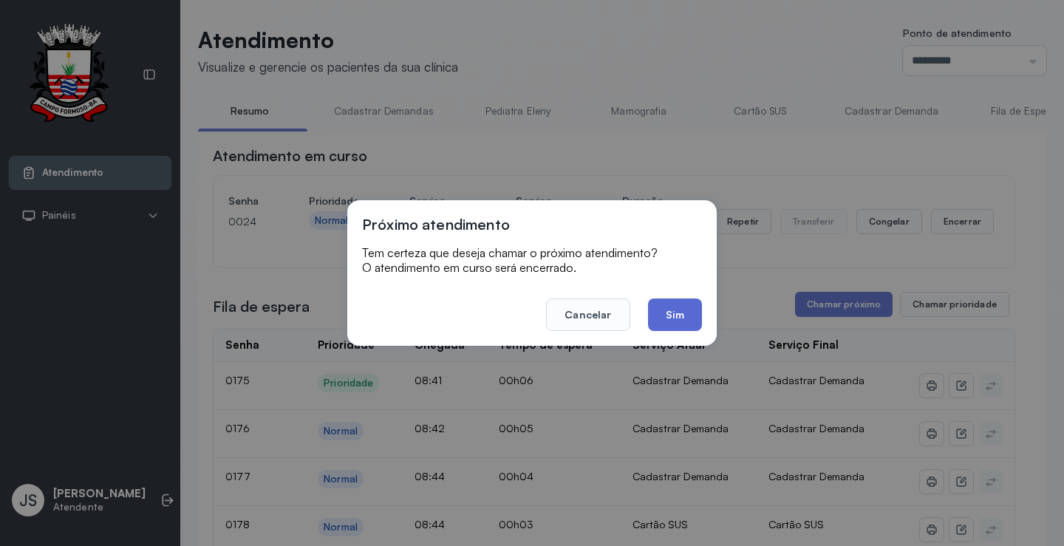
click at [676, 316] on button "Sim" at bounding box center [675, 315] width 54 height 33
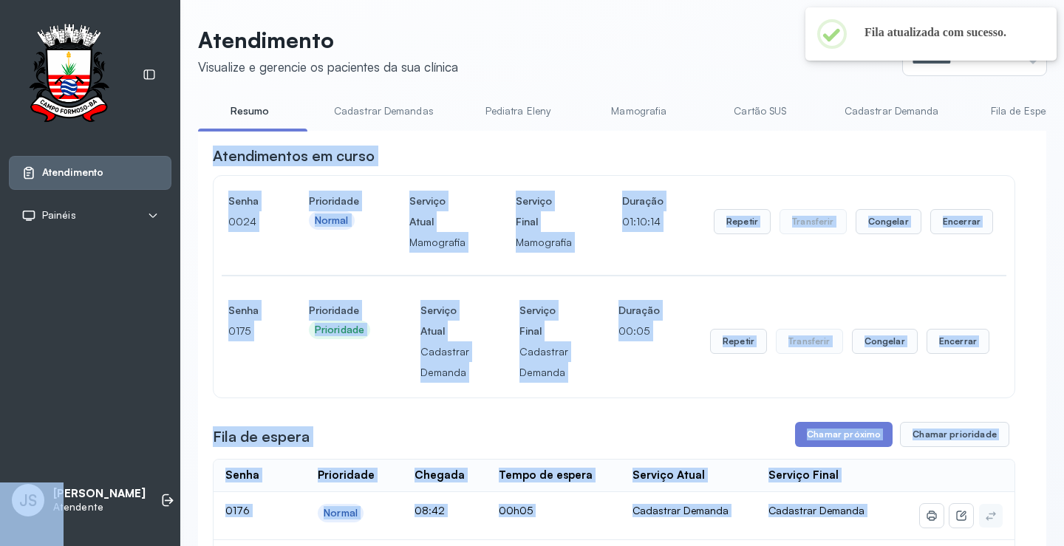
scroll to position [0, 733]
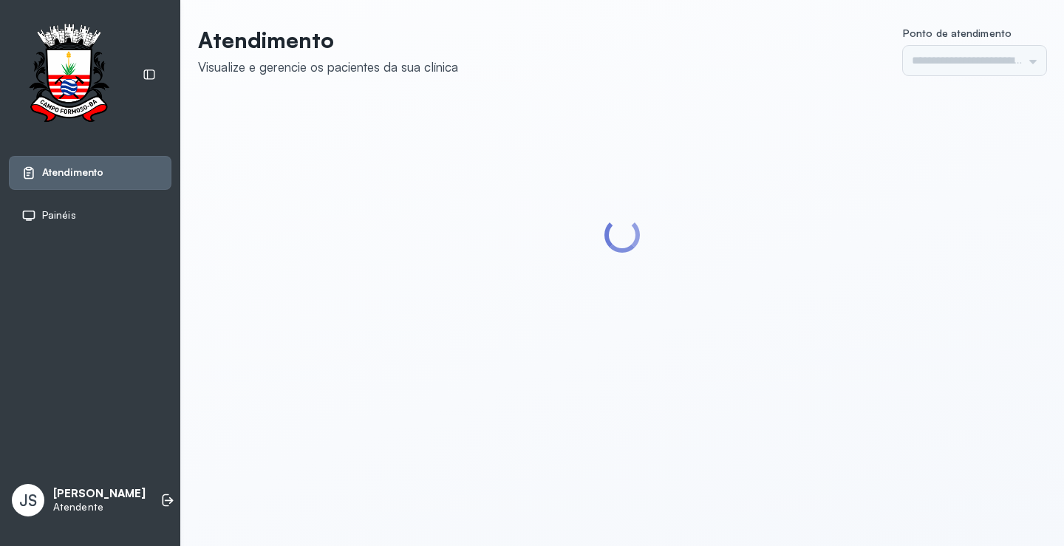
type input "*********"
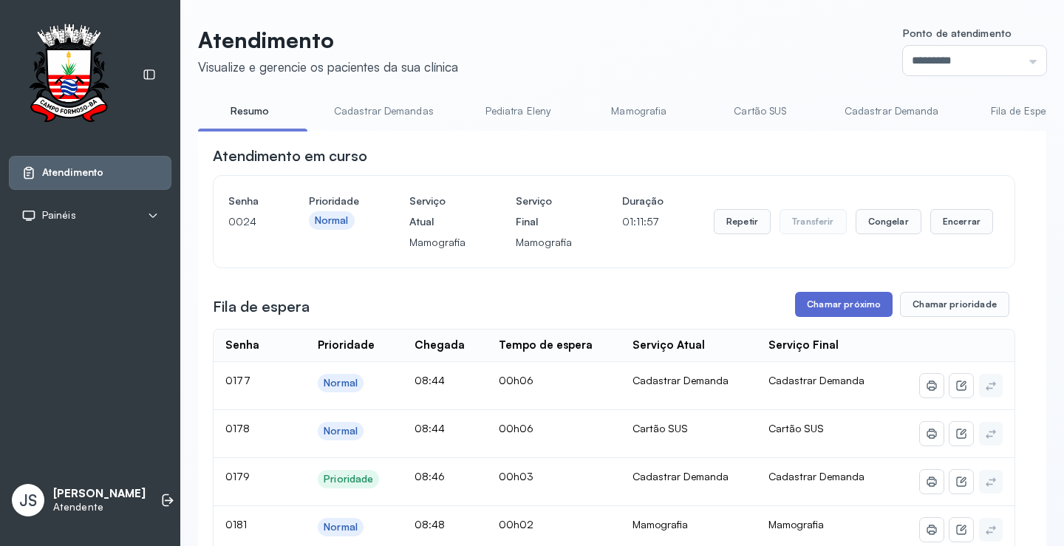
click at [842, 301] on button "Chamar próximo" at bounding box center [844, 304] width 98 height 25
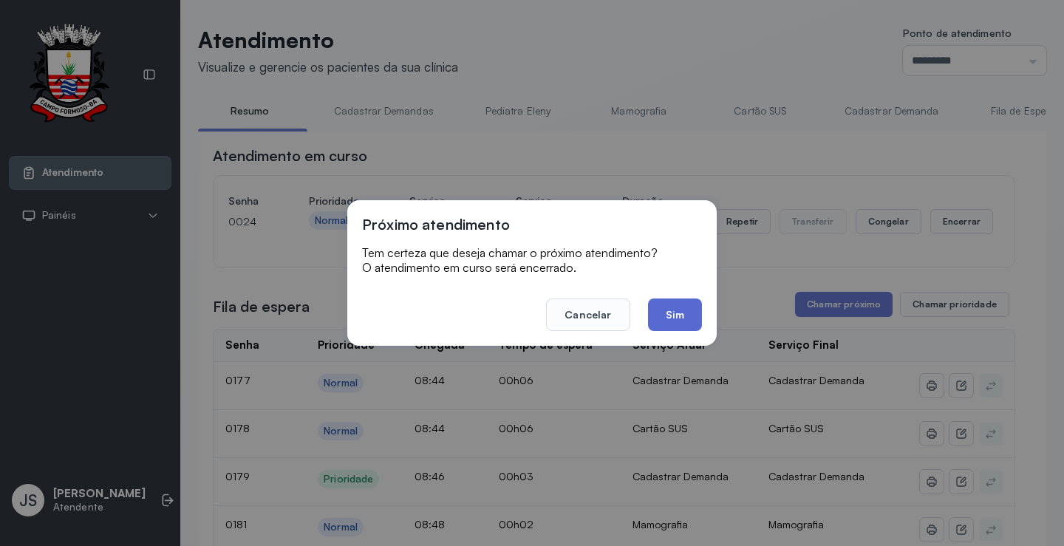
click at [667, 315] on button "Sim" at bounding box center [675, 315] width 54 height 33
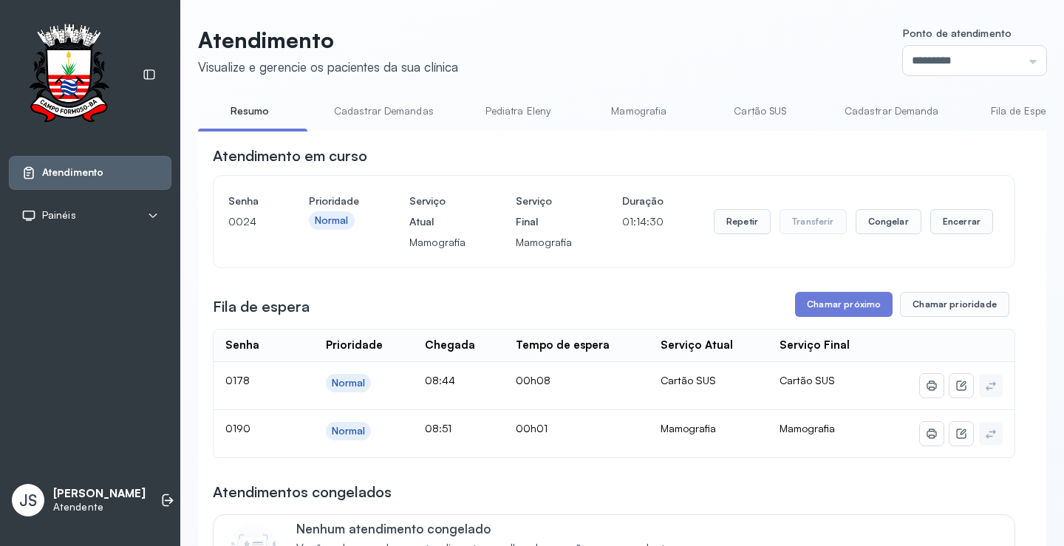
click at [650, 116] on link "Mamografia" at bounding box center [639, 111] width 103 height 24
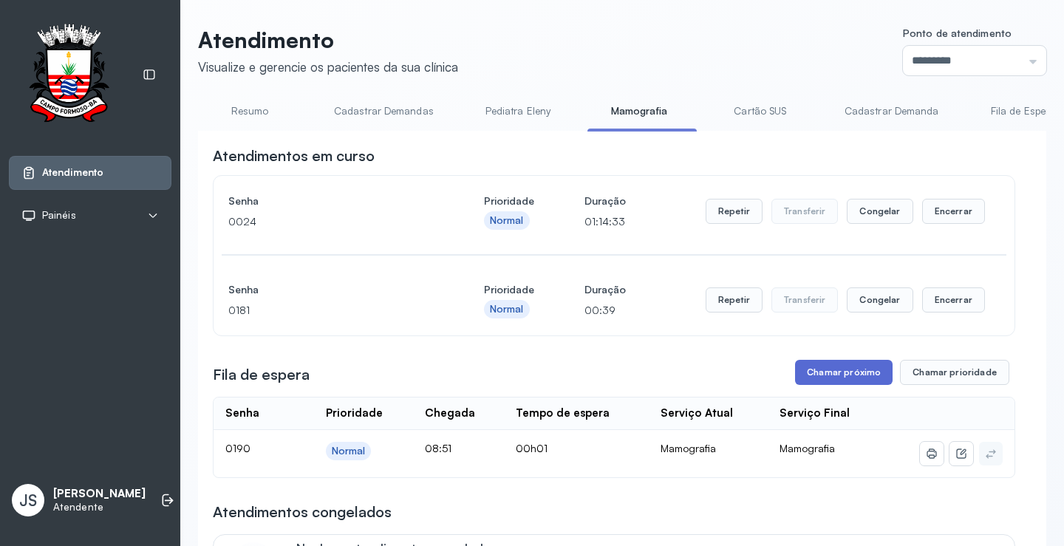
click at [840, 376] on button "Chamar próximo" at bounding box center [844, 372] width 98 height 25
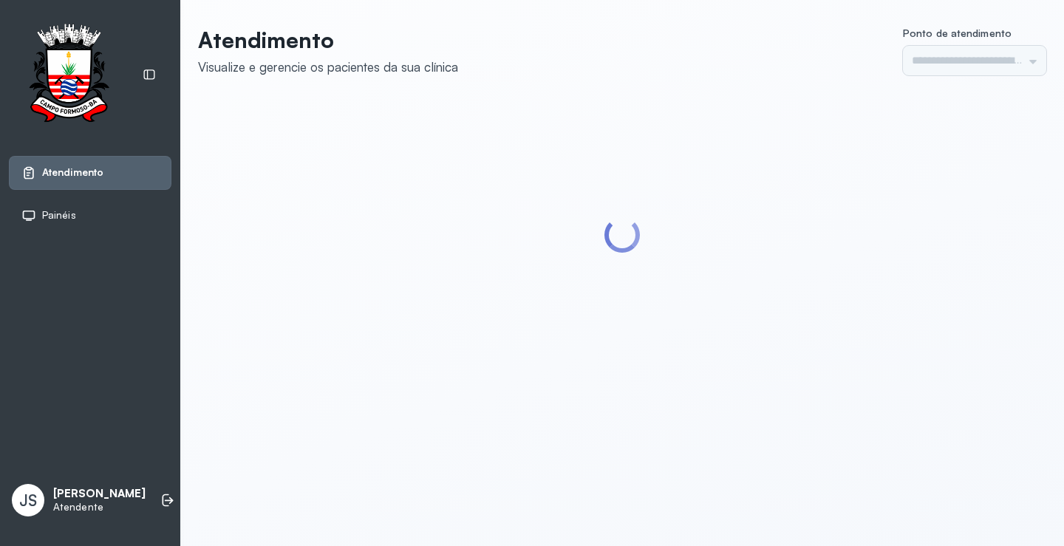
type input "*********"
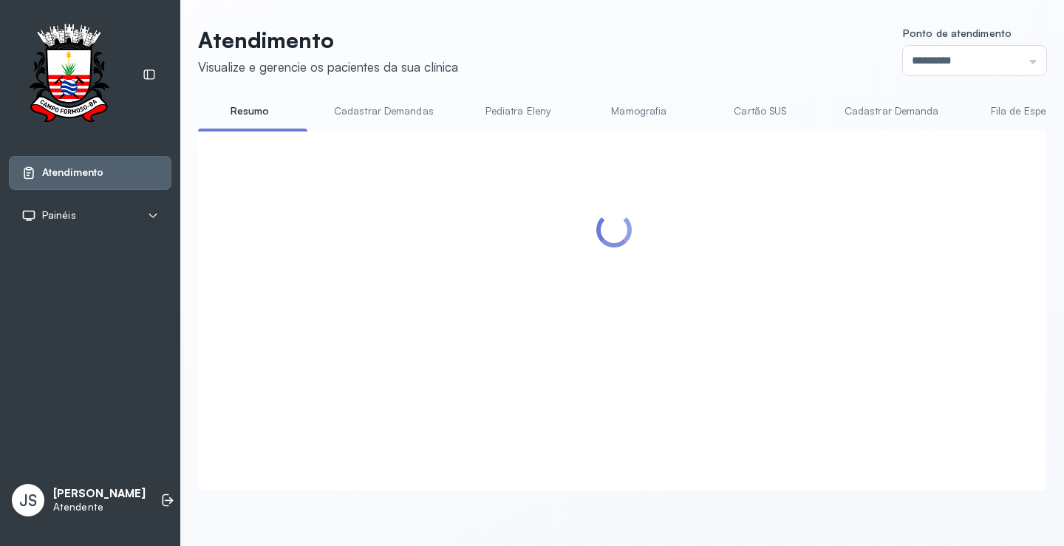
scroll to position [222, 0]
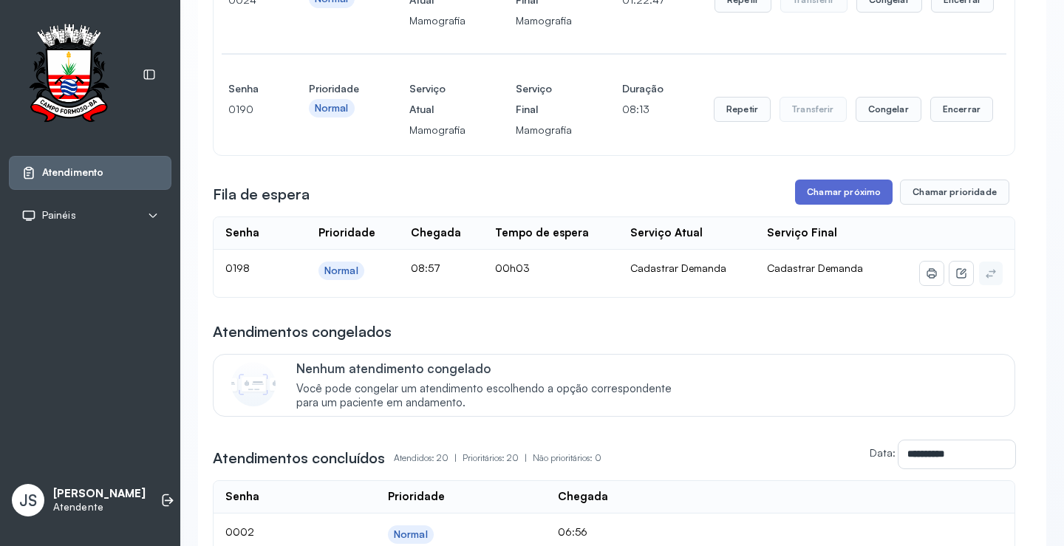
click at [823, 196] on button "Chamar próximo" at bounding box center [844, 192] width 98 height 25
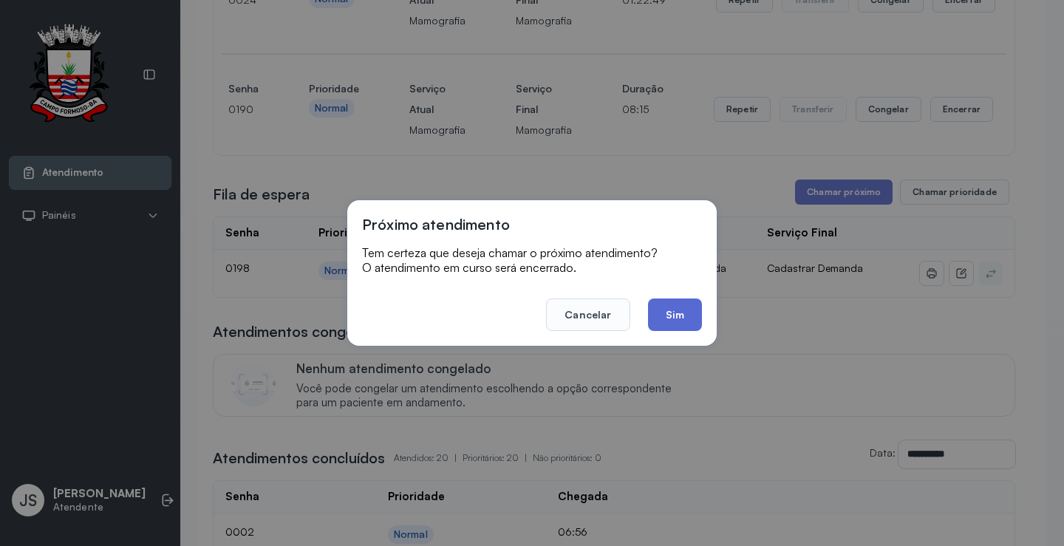
click at [670, 316] on button "Sim" at bounding box center [675, 315] width 54 height 33
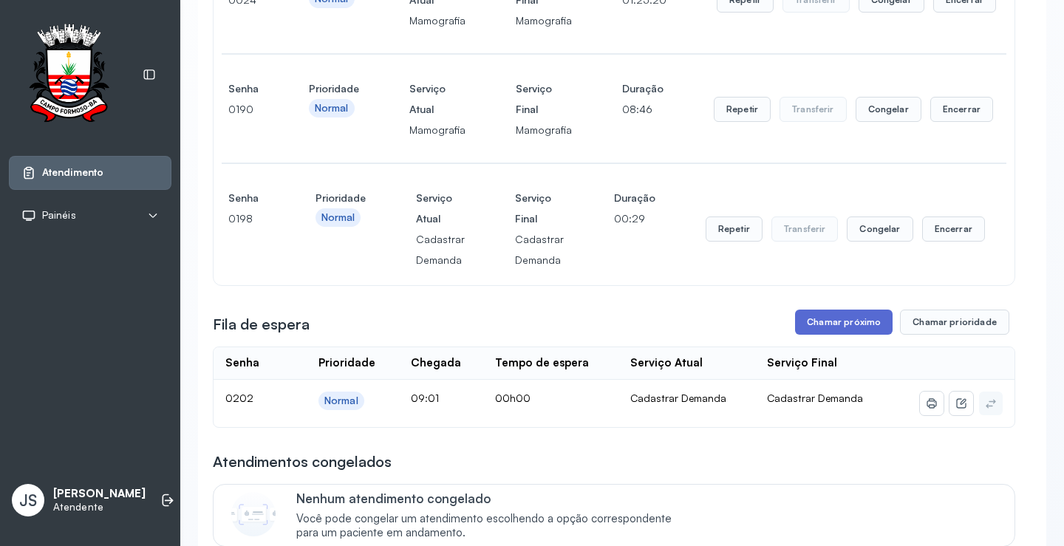
click at [843, 322] on button "Chamar próximo" at bounding box center [844, 322] width 98 height 25
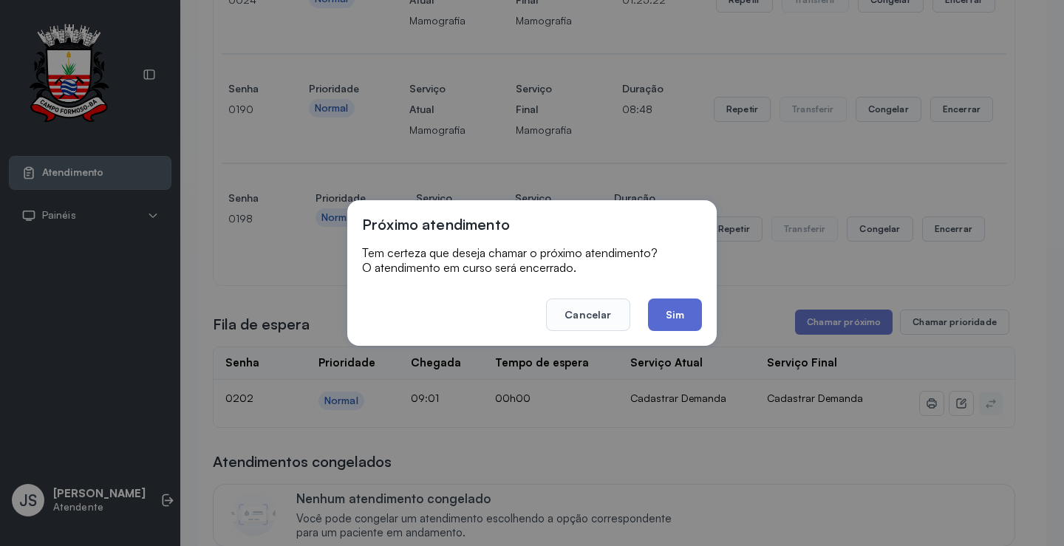
click at [665, 315] on button "Sim" at bounding box center [675, 315] width 54 height 33
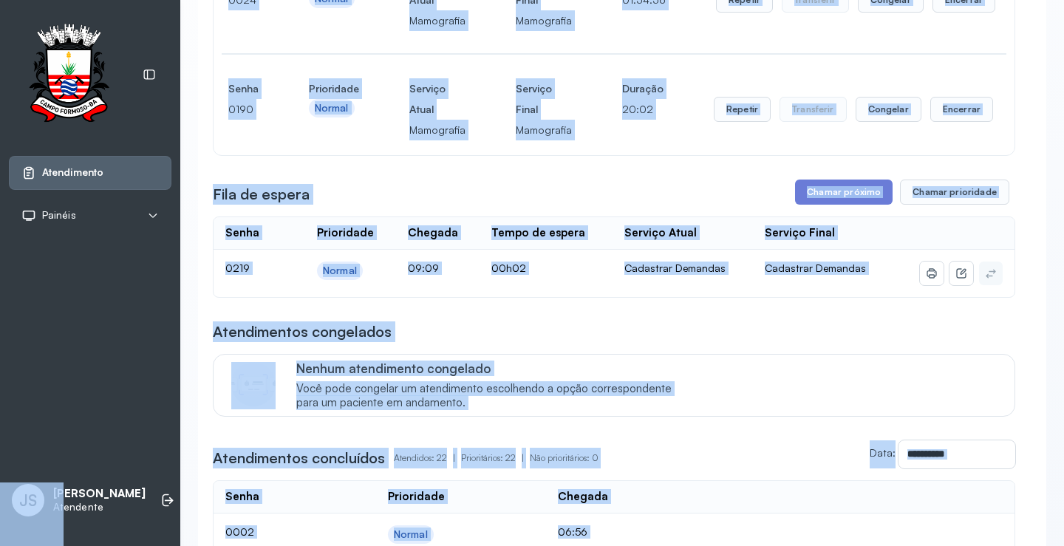
scroll to position [690, 0]
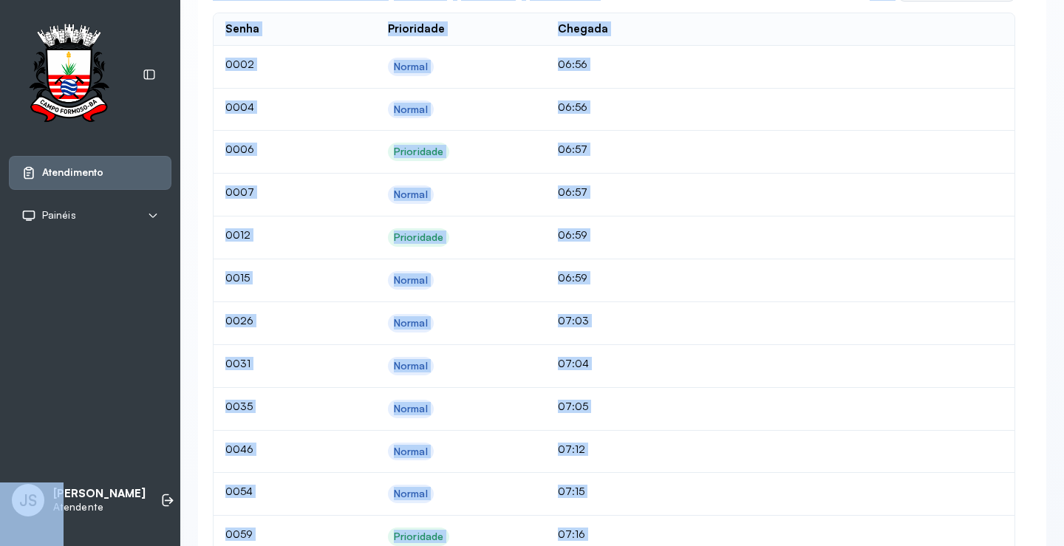
click at [952, 285] on td at bounding box center [854, 280] width 321 height 43
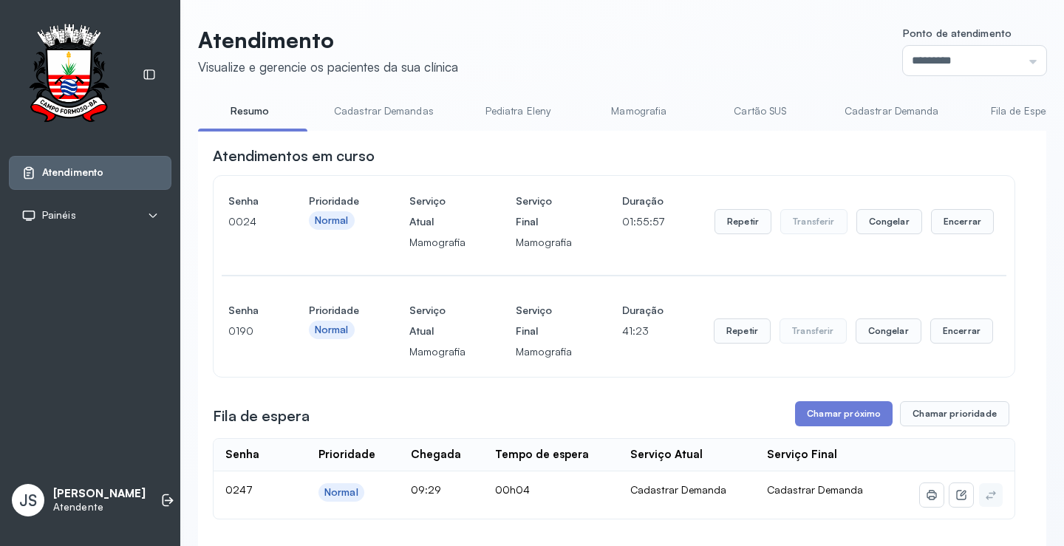
scroll to position [296, 0]
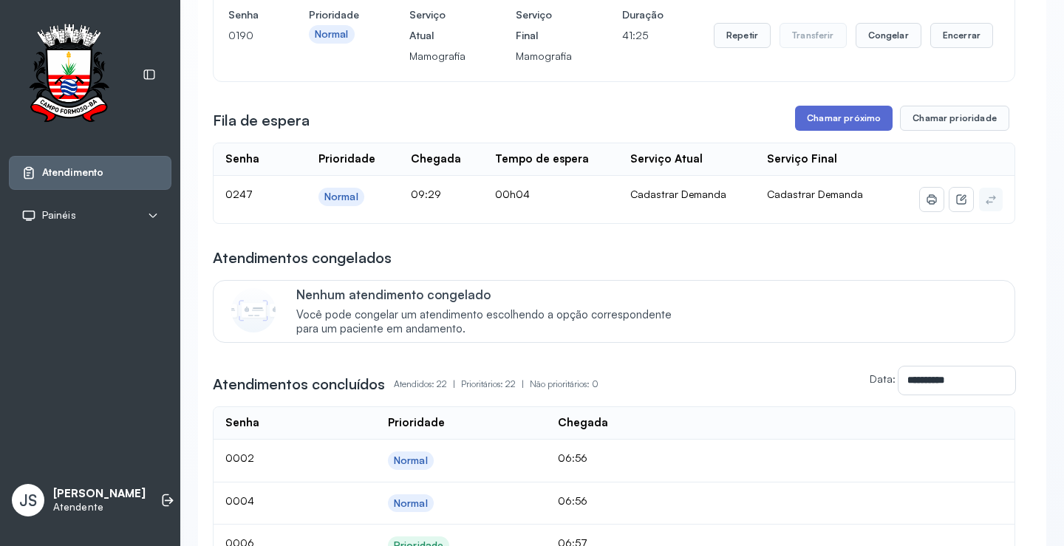
click at [840, 119] on button "Chamar próximo" at bounding box center [844, 118] width 98 height 25
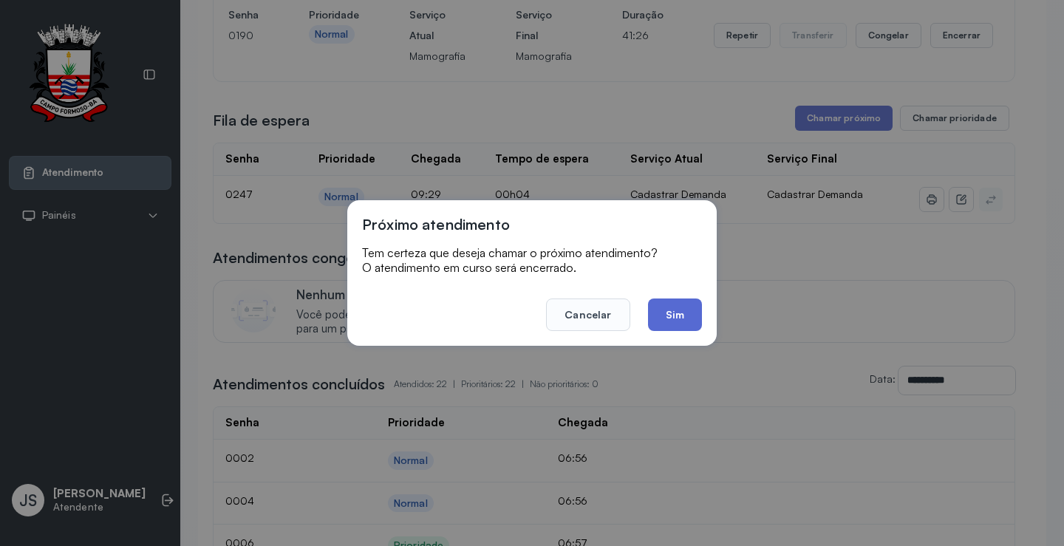
click at [682, 311] on button "Sim" at bounding box center [675, 315] width 54 height 33
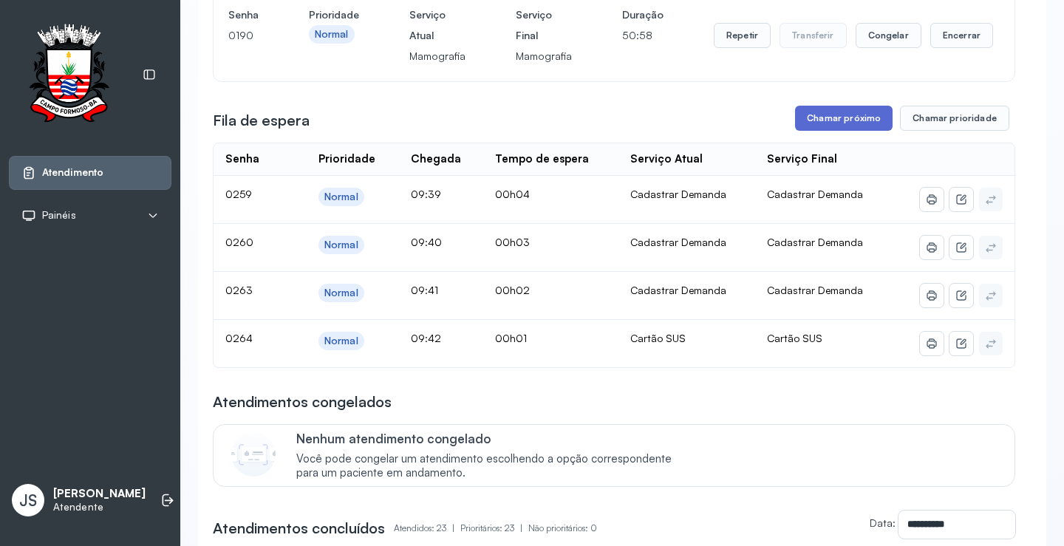
click at [828, 126] on button "Chamar próximo" at bounding box center [844, 118] width 98 height 25
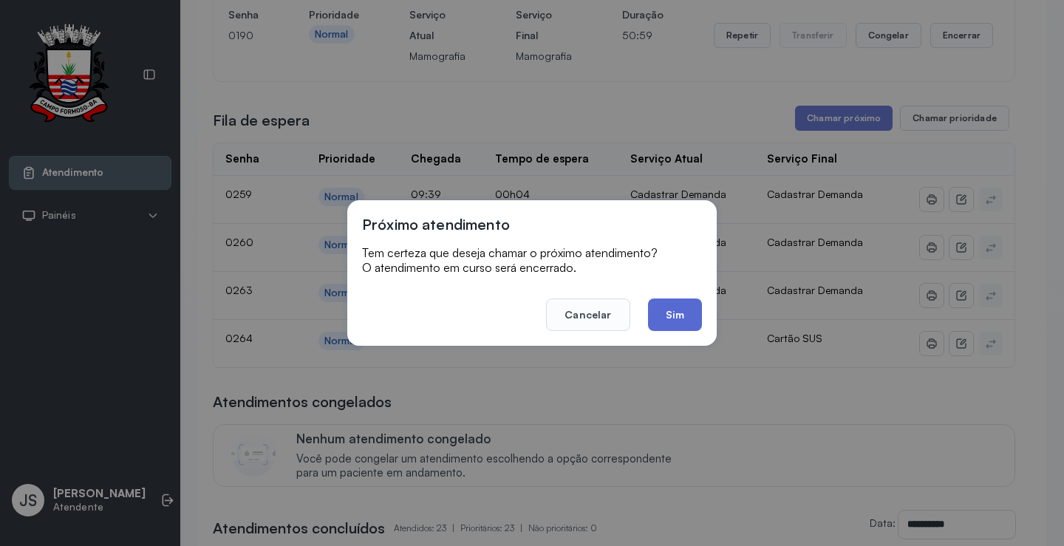
click at [687, 309] on button "Sim" at bounding box center [675, 315] width 54 height 33
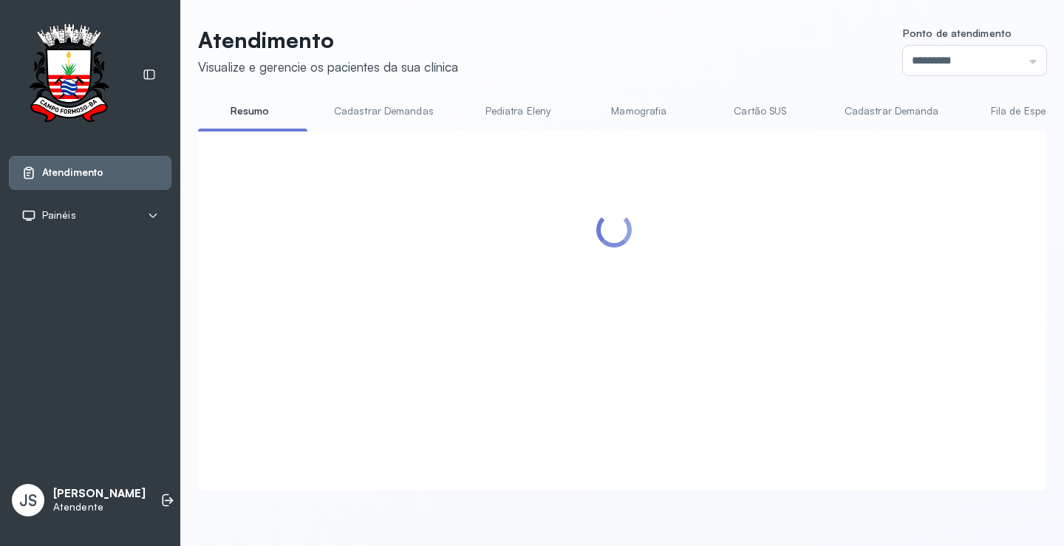
scroll to position [370, 0]
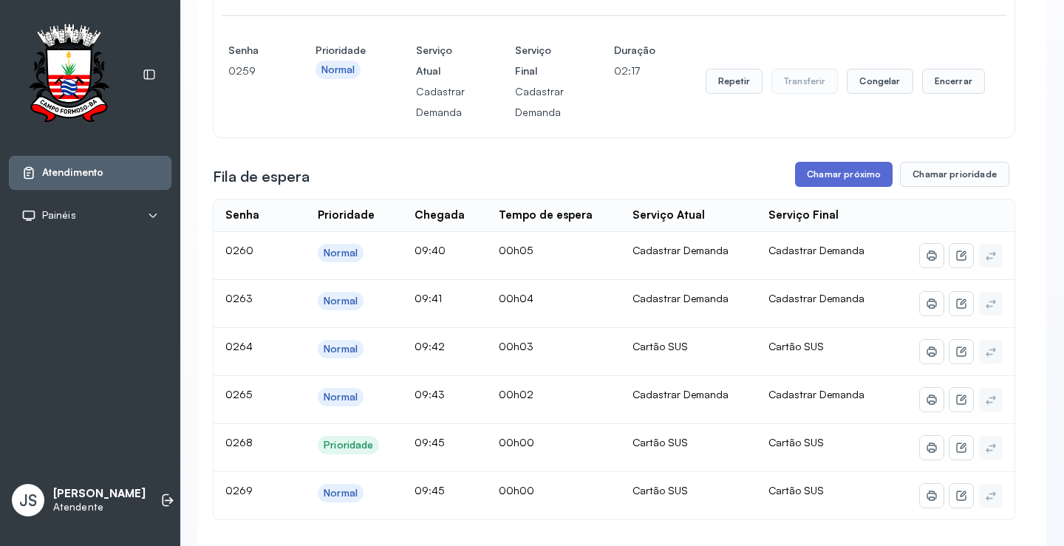
click at [843, 182] on button "Chamar próximo" at bounding box center [844, 174] width 98 height 25
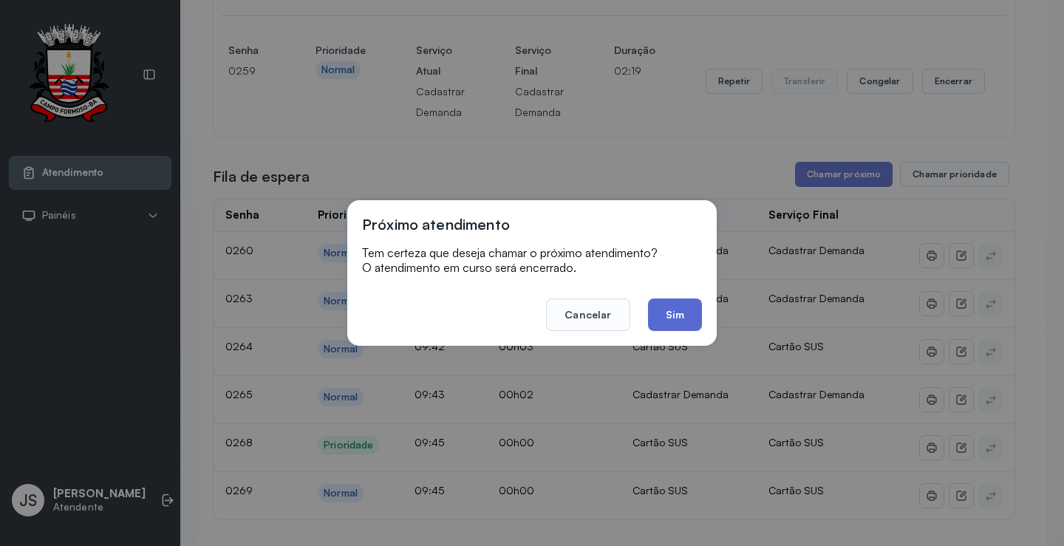
click at [687, 314] on button "Sim" at bounding box center [675, 315] width 54 height 33
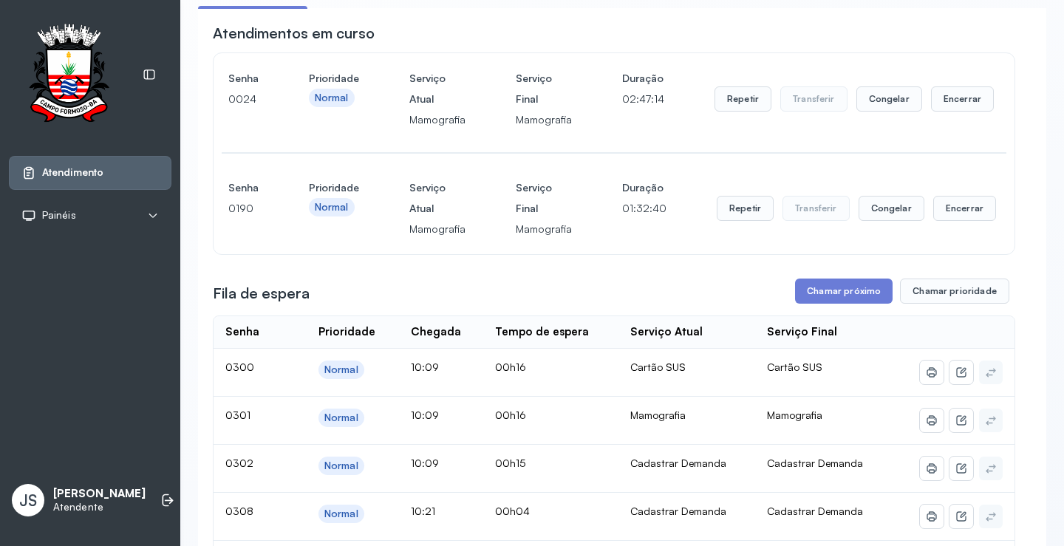
scroll to position [74, 0]
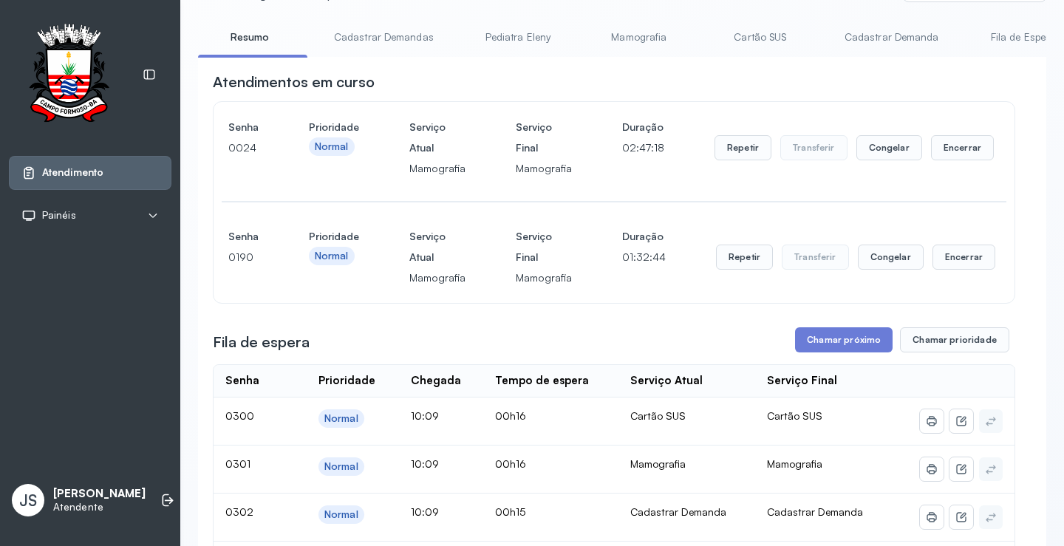
click at [627, 43] on link "Mamografia" at bounding box center [639, 37] width 103 height 24
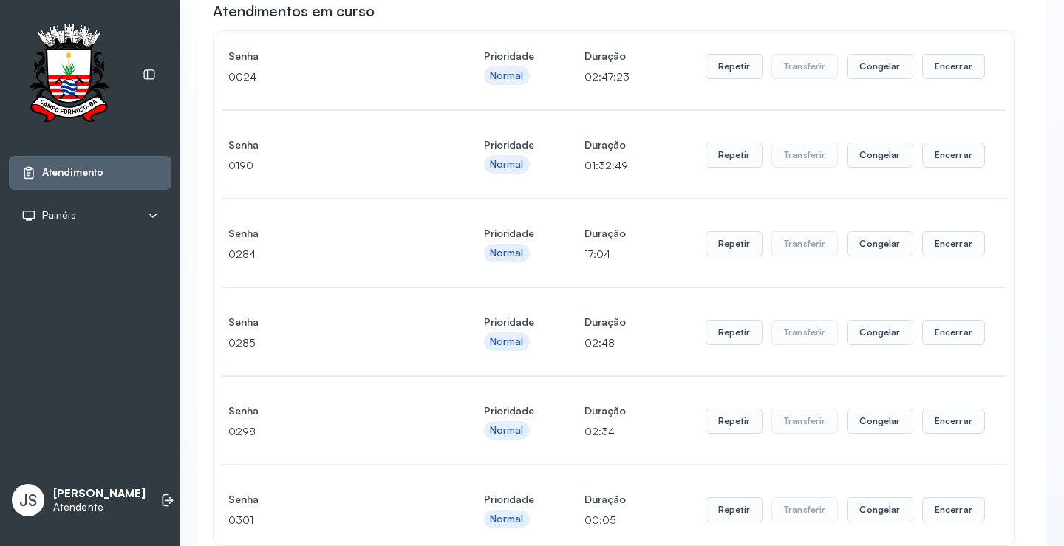
scroll to position [0, 0]
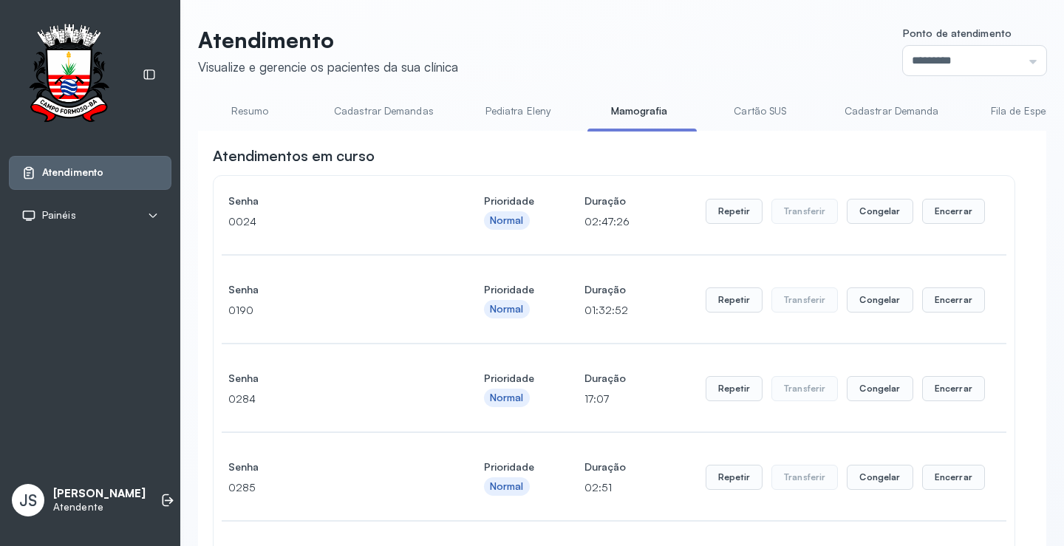
click at [252, 113] on link "Resumo" at bounding box center [249, 111] width 103 height 24
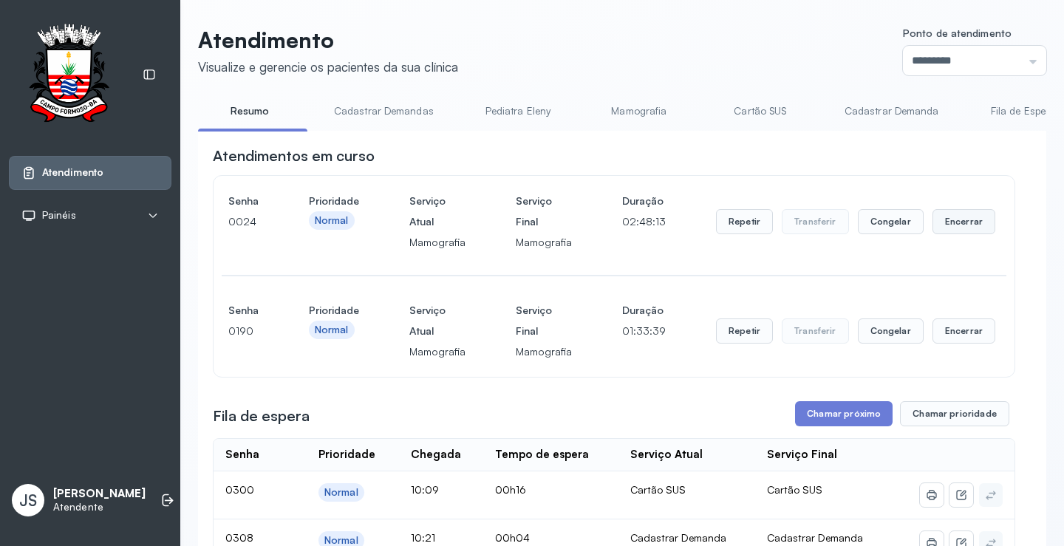
click at [957, 230] on button "Encerrar" at bounding box center [964, 221] width 63 height 25
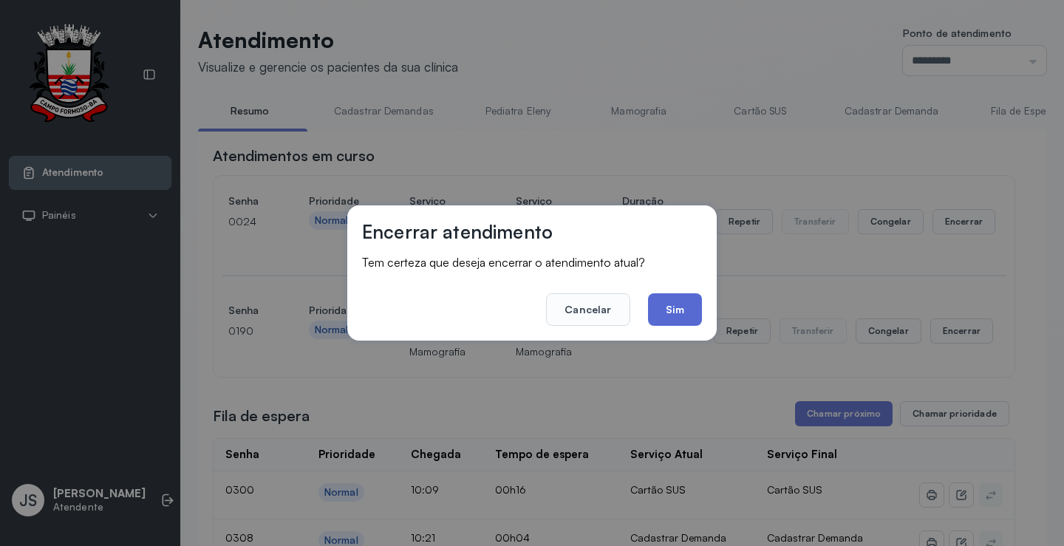
click at [671, 308] on button "Sim" at bounding box center [675, 309] width 54 height 33
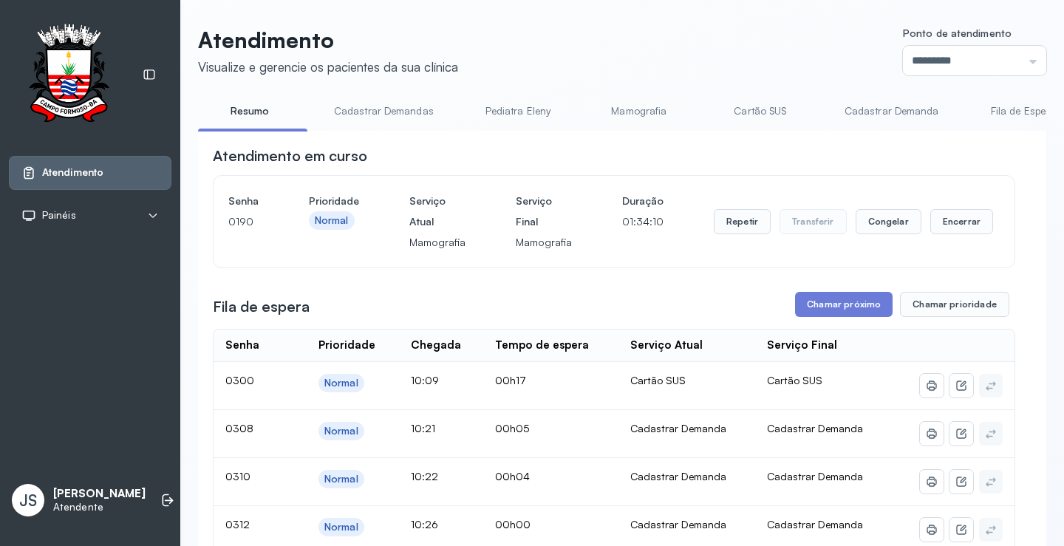
click at [864, 112] on link "Cadastrar Demanda" at bounding box center [892, 111] width 124 height 24
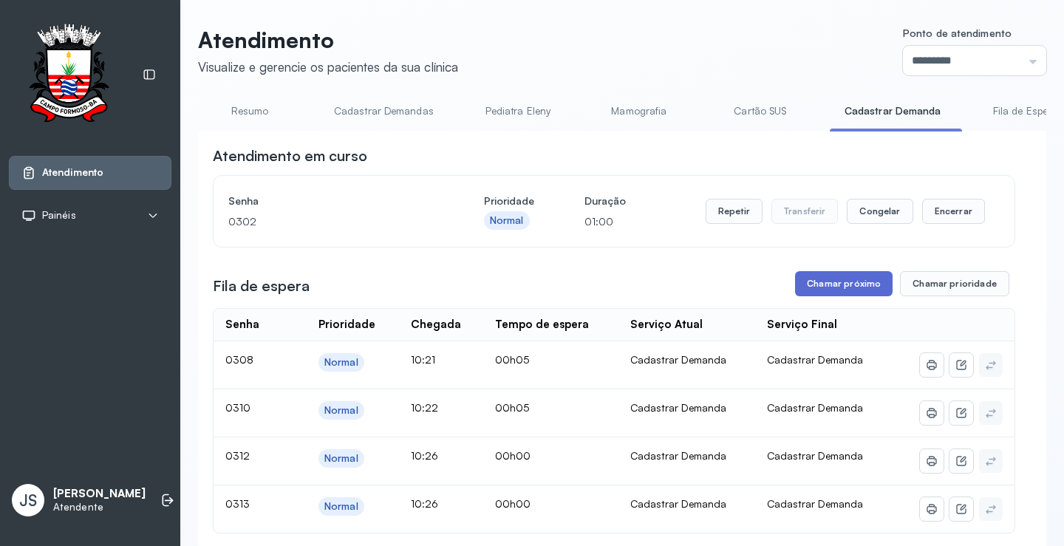
click at [850, 288] on button "Chamar próximo" at bounding box center [844, 283] width 98 height 25
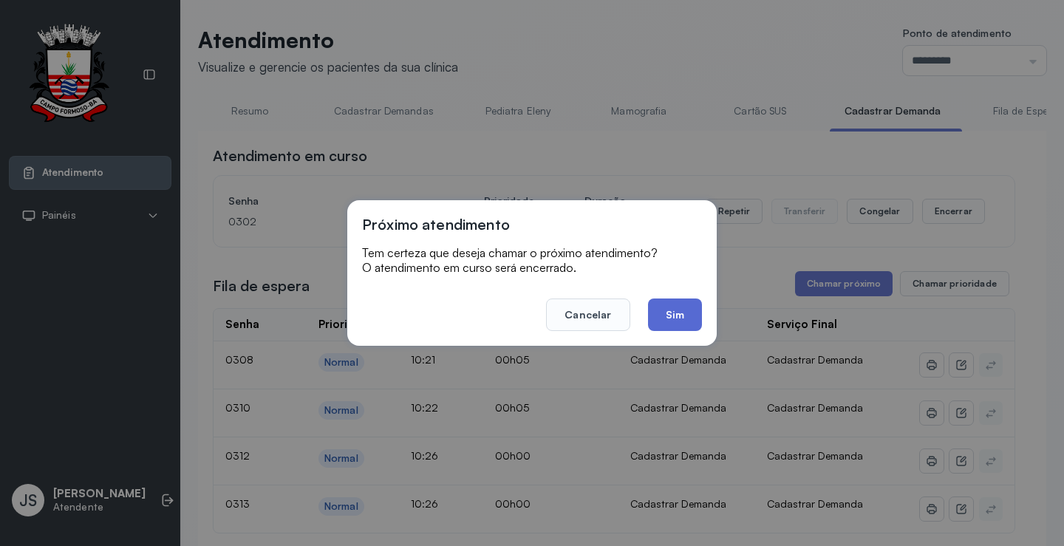
click at [680, 313] on button "Sim" at bounding box center [675, 315] width 54 height 33
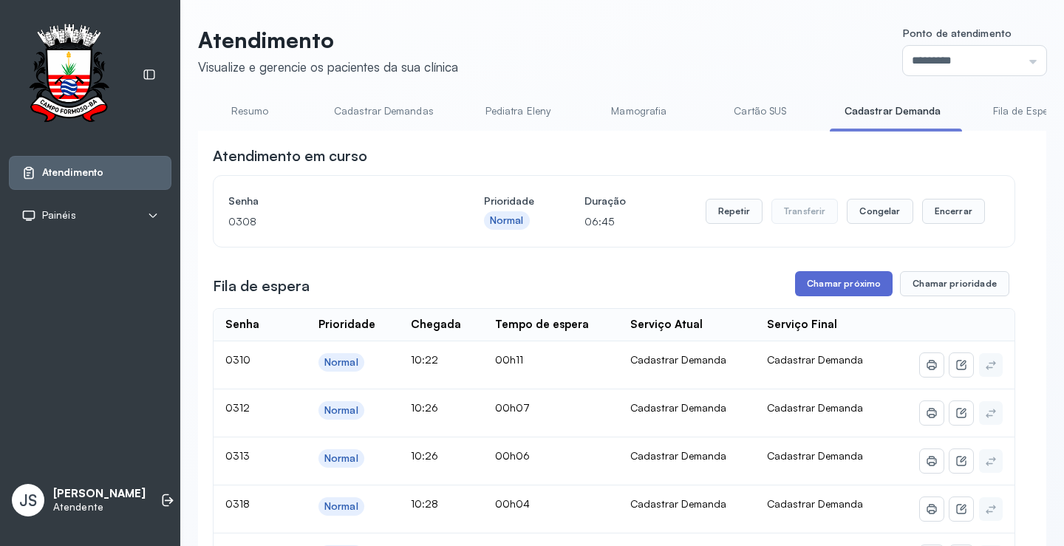
click at [843, 285] on button "Chamar próximo" at bounding box center [844, 283] width 98 height 25
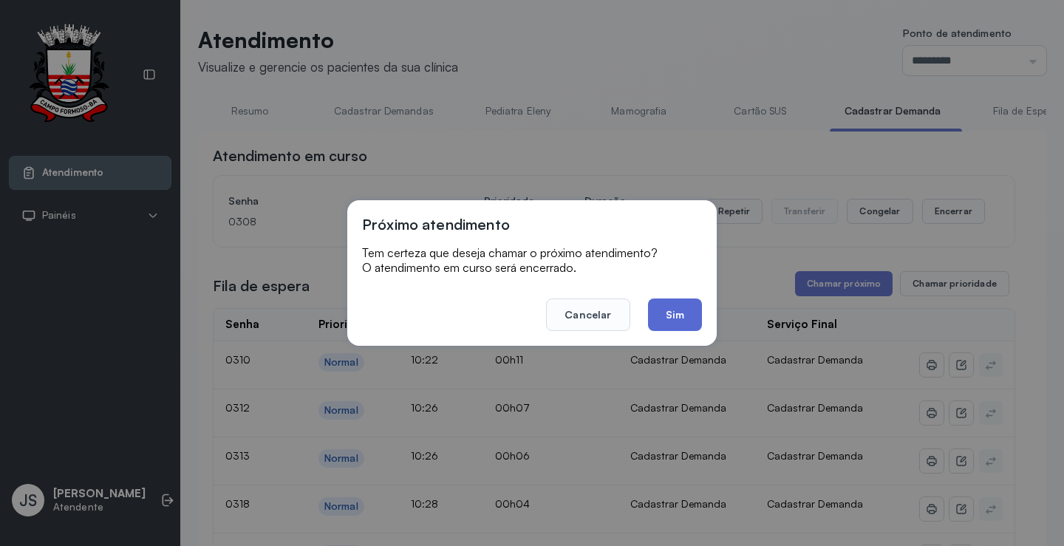
click at [684, 312] on button "Sim" at bounding box center [675, 315] width 54 height 33
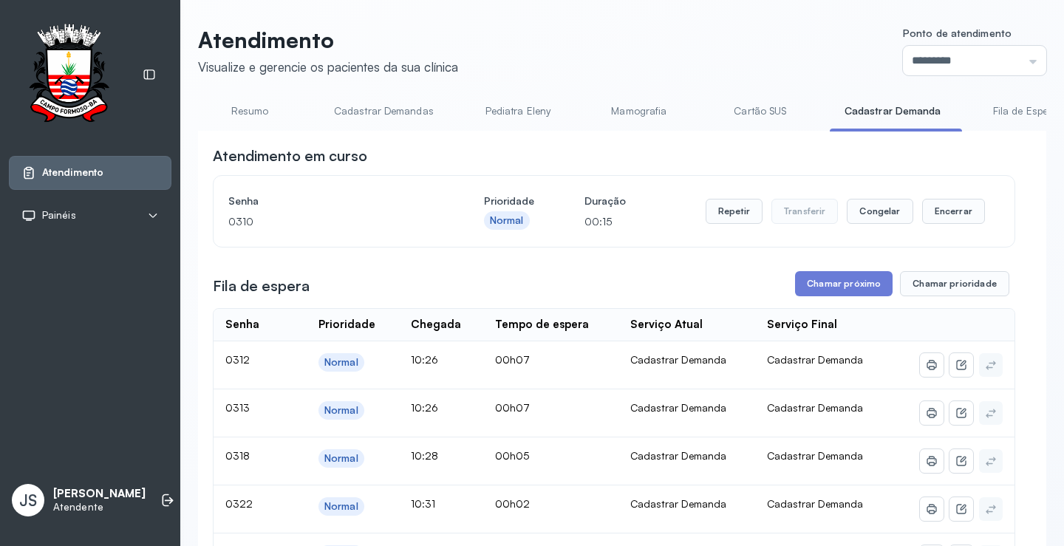
click at [239, 109] on link "Resumo" at bounding box center [249, 111] width 103 height 24
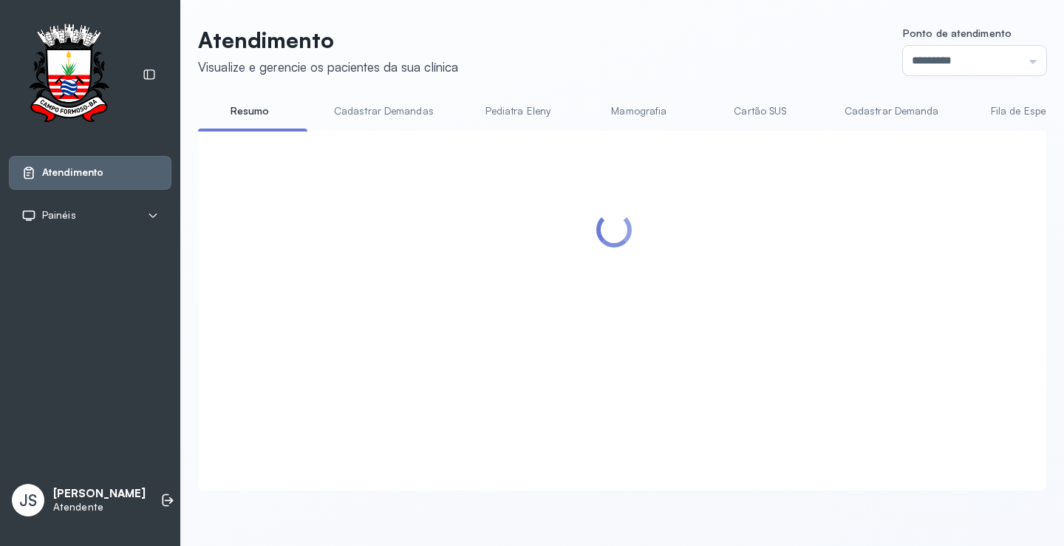
scroll to position [222, 0]
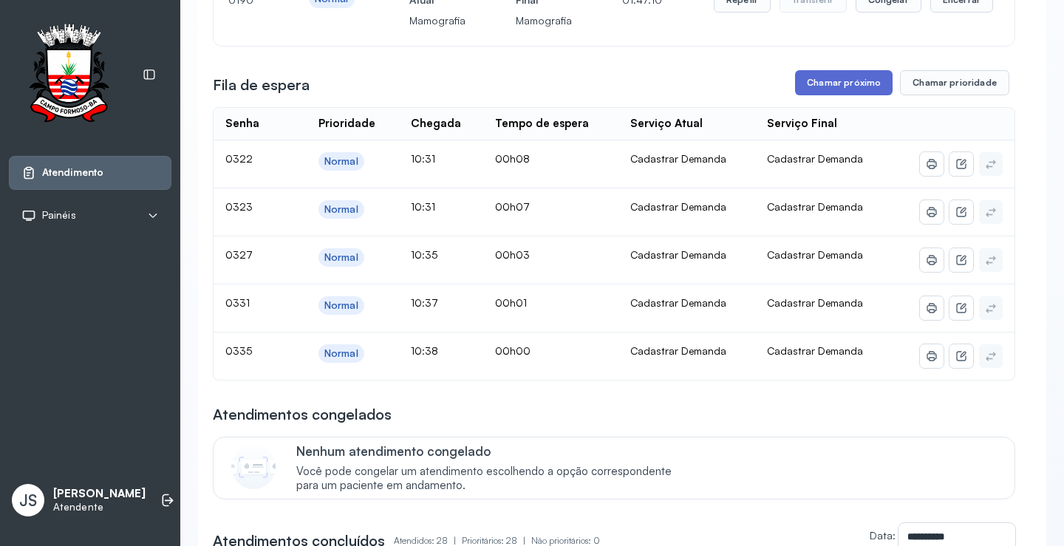
click at [857, 92] on button "Chamar próximo" at bounding box center [844, 82] width 98 height 25
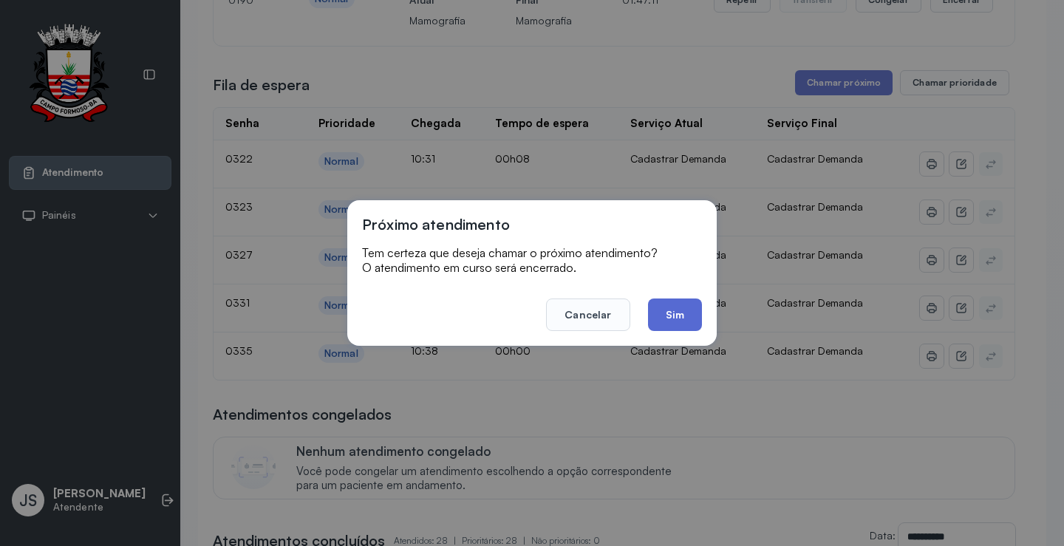
click at [684, 318] on button "Sim" at bounding box center [675, 315] width 54 height 33
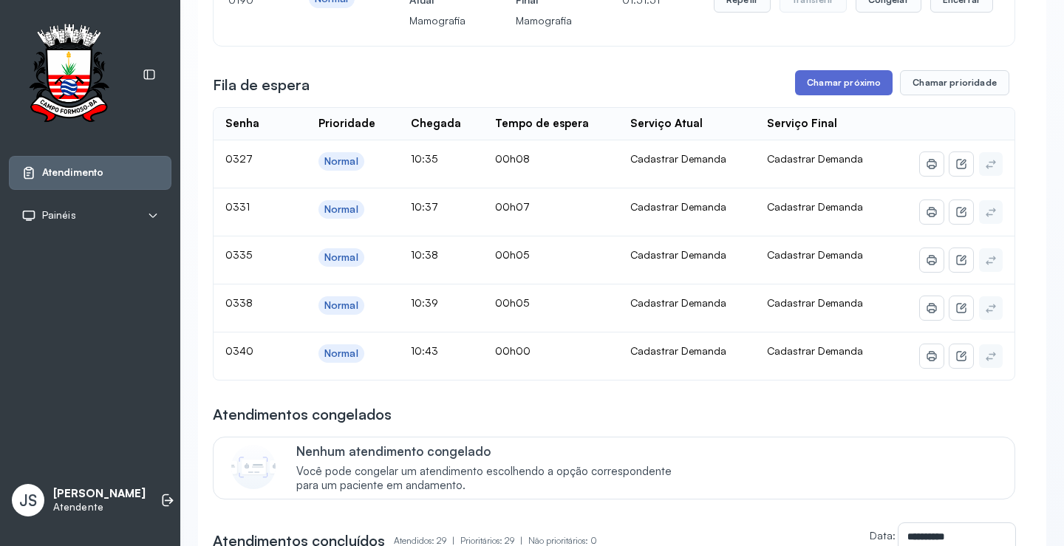
click at [842, 84] on button "Chamar próximo" at bounding box center [844, 82] width 98 height 25
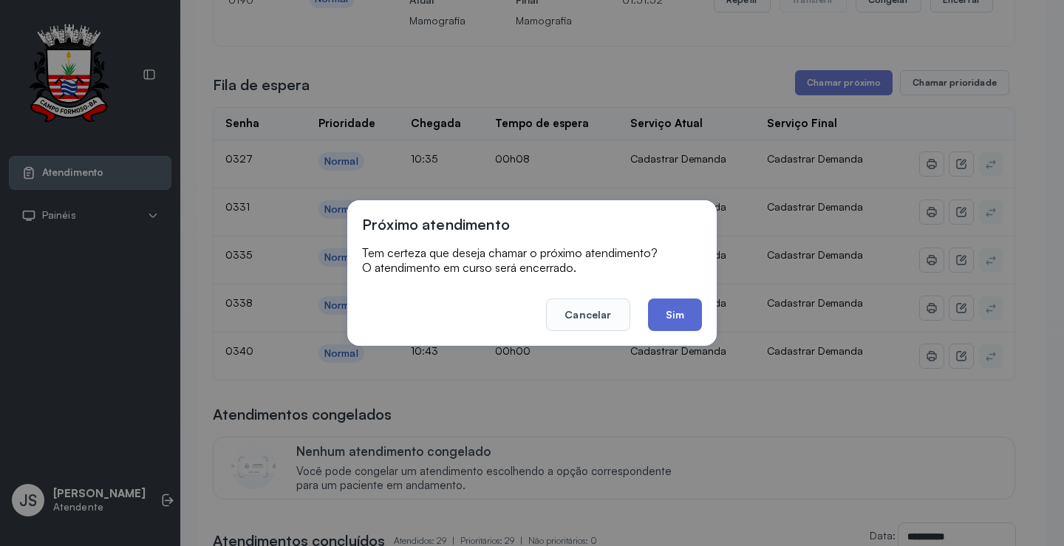
click at [683, 308] on button "Sim" at bounding box center [675, 315] width 54 height 33
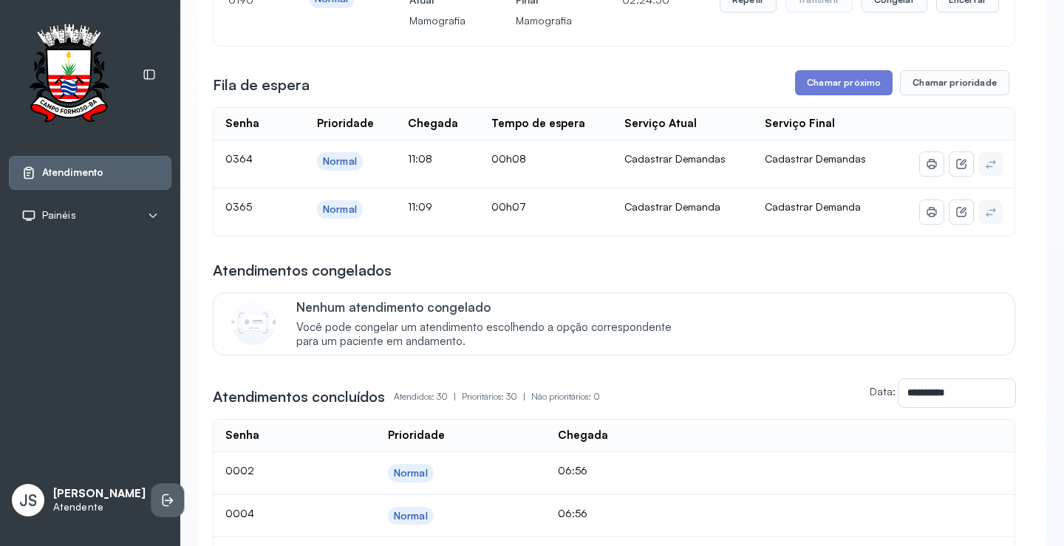
click at [152, 496] on li at bounding box center [168, 500] width 33 height 33
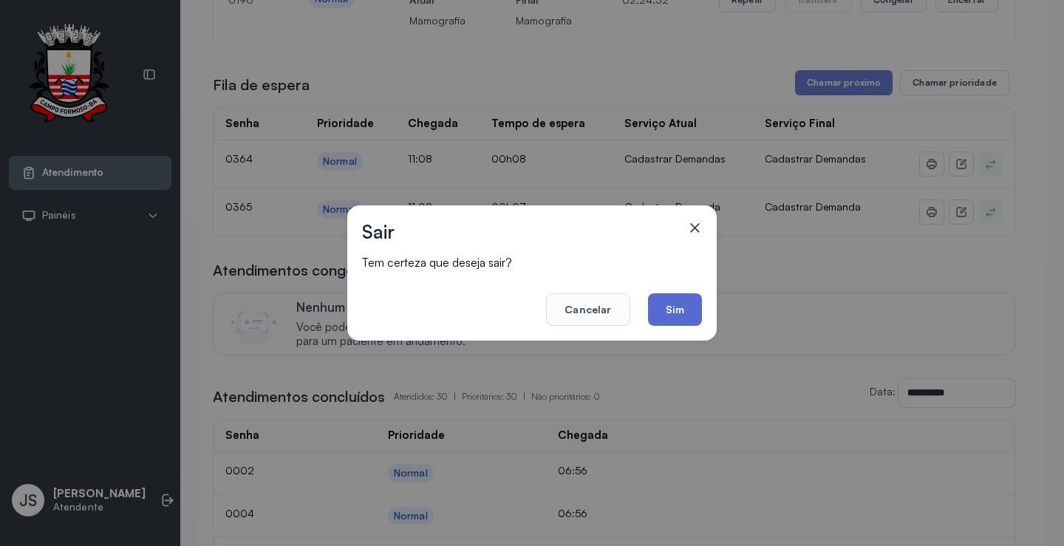
click at [677, 306] on button "Sim" at bounding box center [675, 309] width 54 height 33
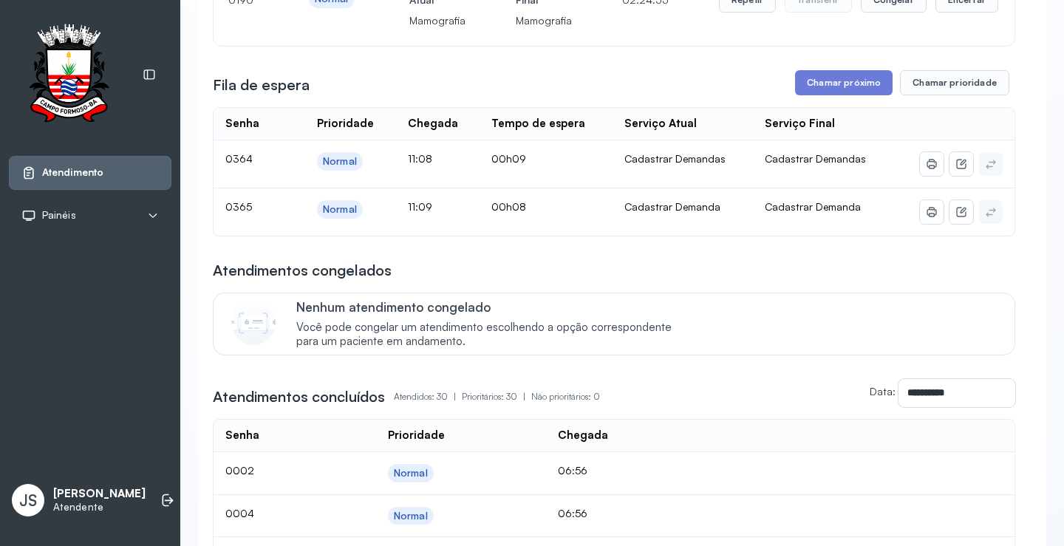
scroll to position [1, 0]
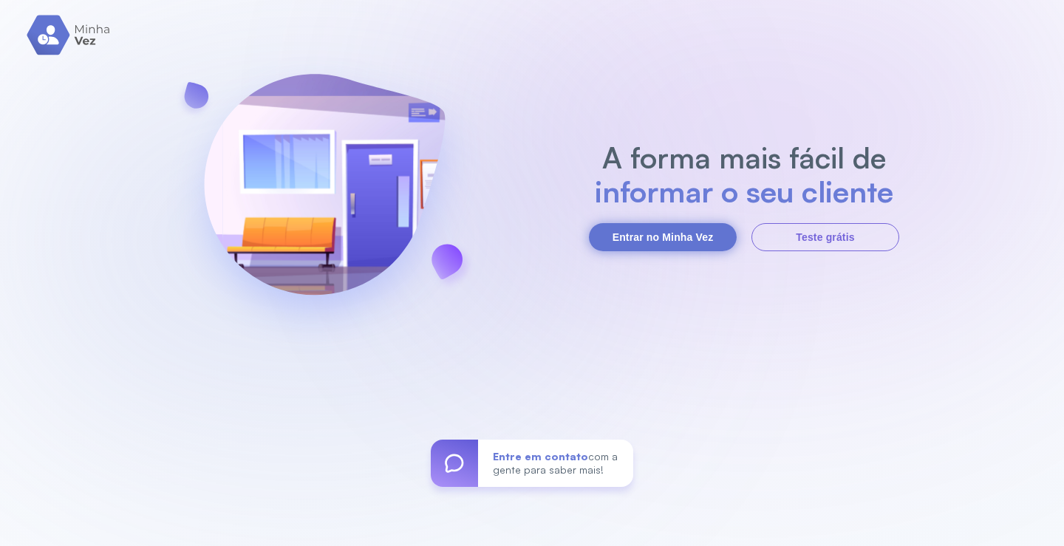
click at [686, 240] on button "Entrar no Minha Vez" at bounding box center [663, 237] width 148 height 28
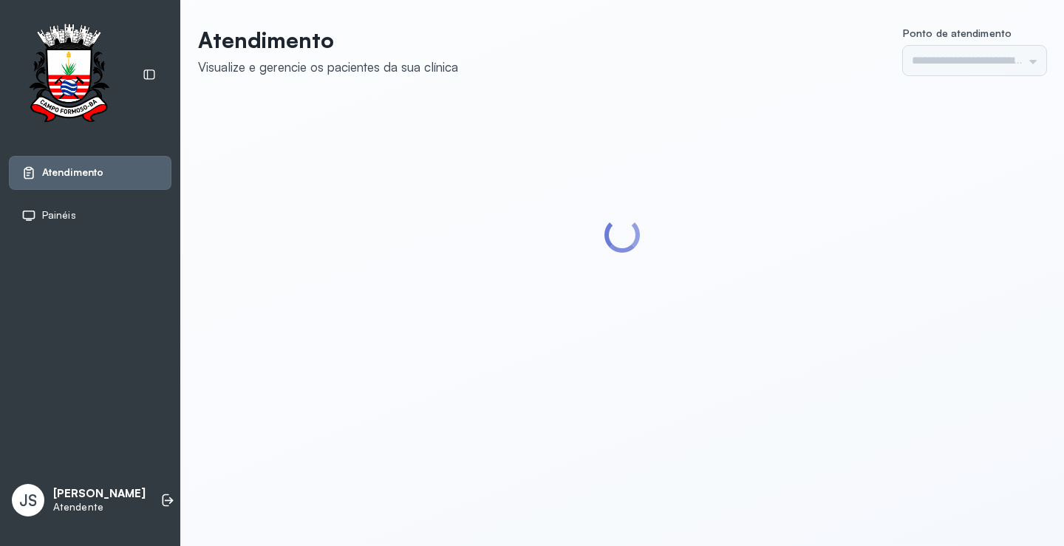
type input "*********"
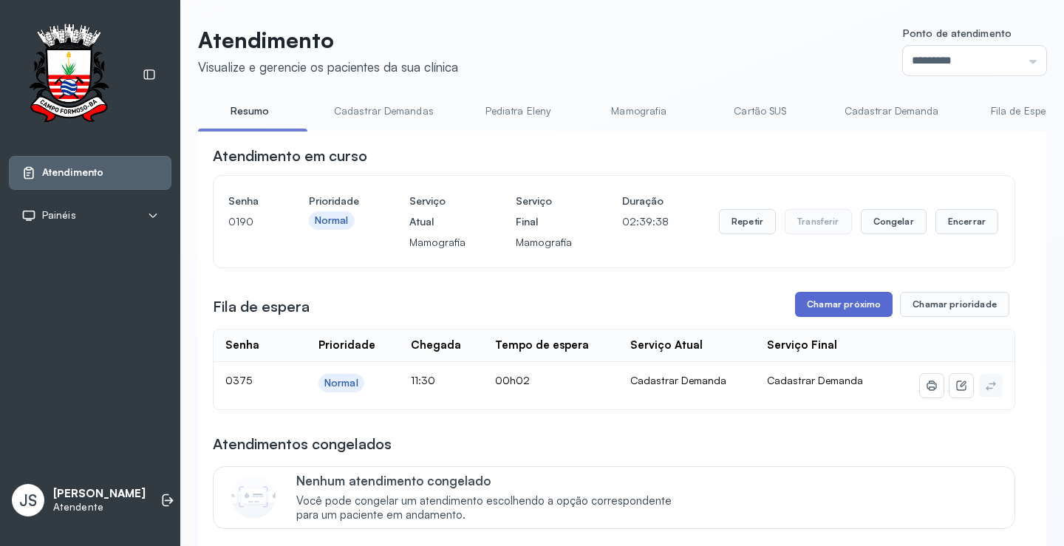
click at [823, 305] on button "Chamar próximo" at bounding box center [844, 304] width 98 height 25
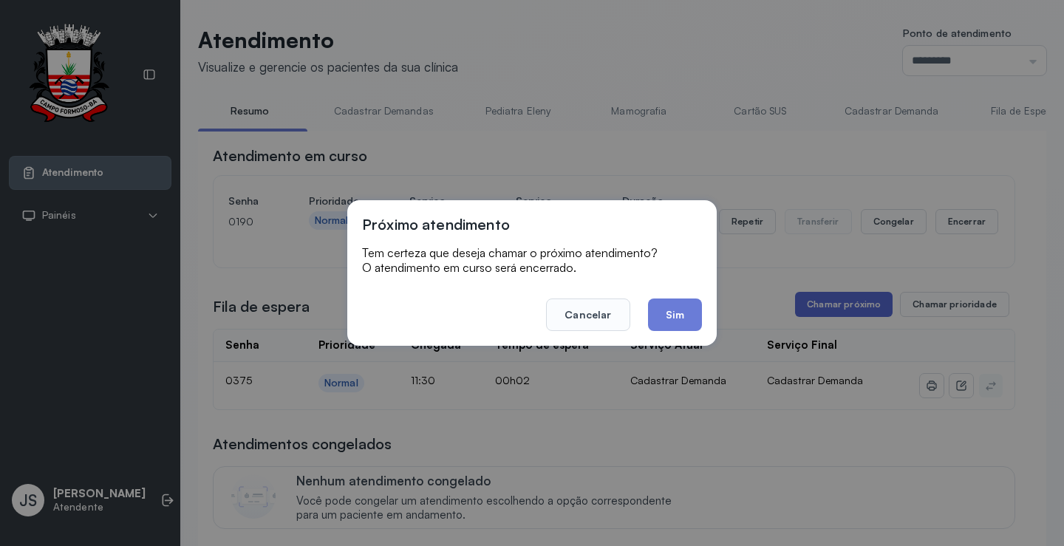
click at [823, 305] on div "Próximo atendimento Tem certeza que deseja chamar o próximo atendimento? O aten…" at bounding box center [532, 273] width 1064 height 546
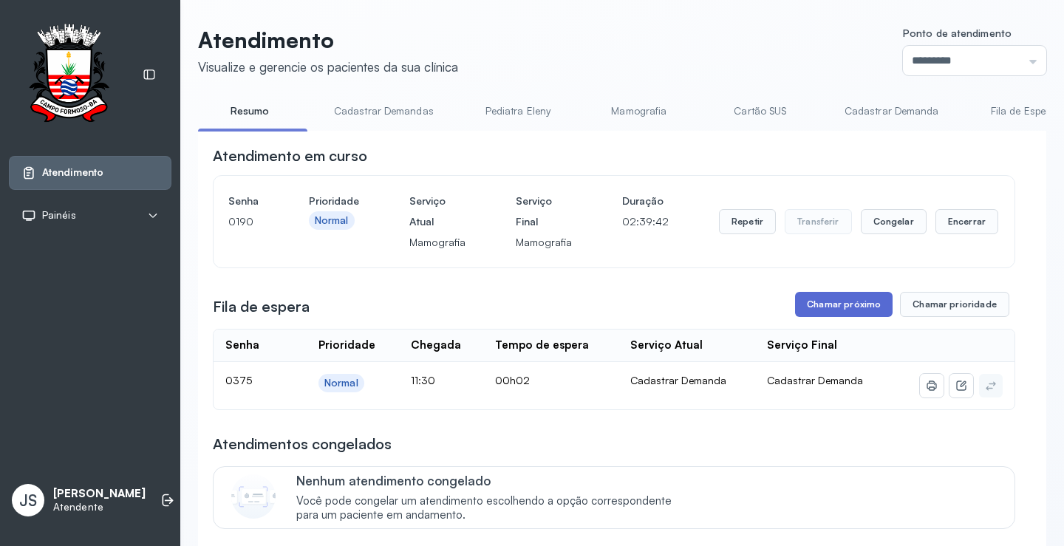
click at [852, 311] on button "Chamar próximo" at bounding box center [844, 304] width 98 height 25
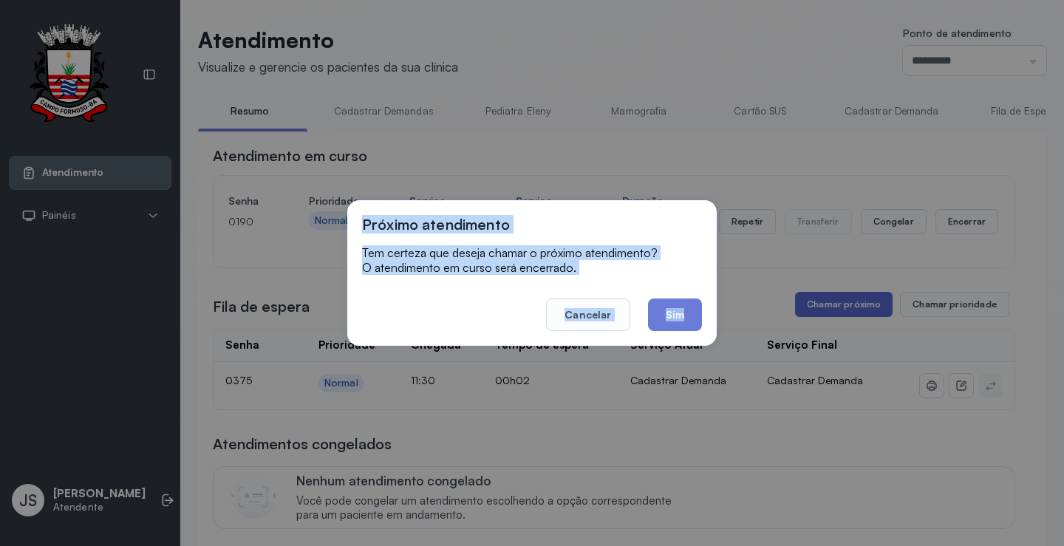
click at [852, 311] on div "Próximo atendimento Tem certeza que deseja chamar o próximo atendimento? O aten…" at bounding box center [532, 273] width 1064 height 546
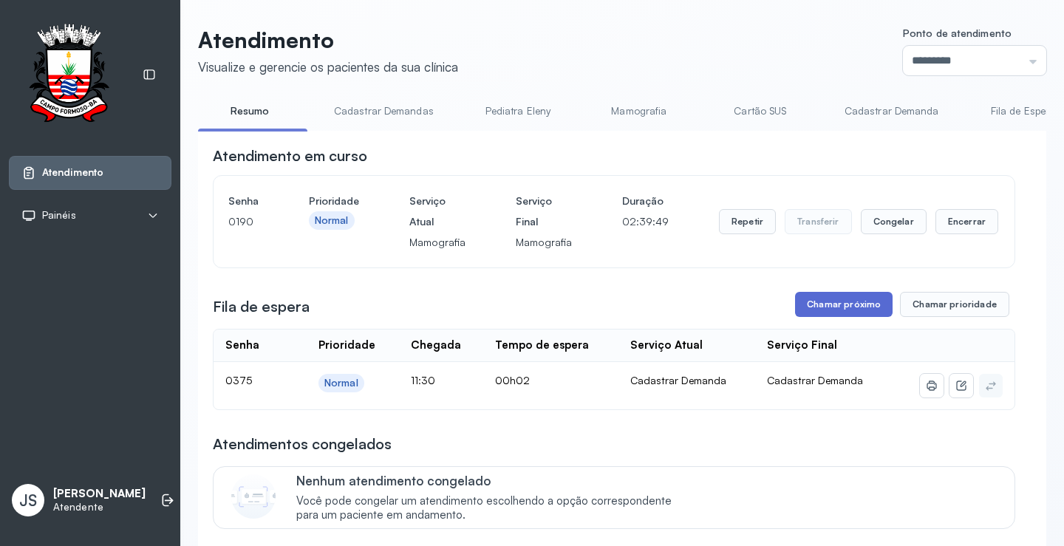
click at [824, 309] on button "Chamar próximo" at bounding box center [844, 304] width 98 height 25
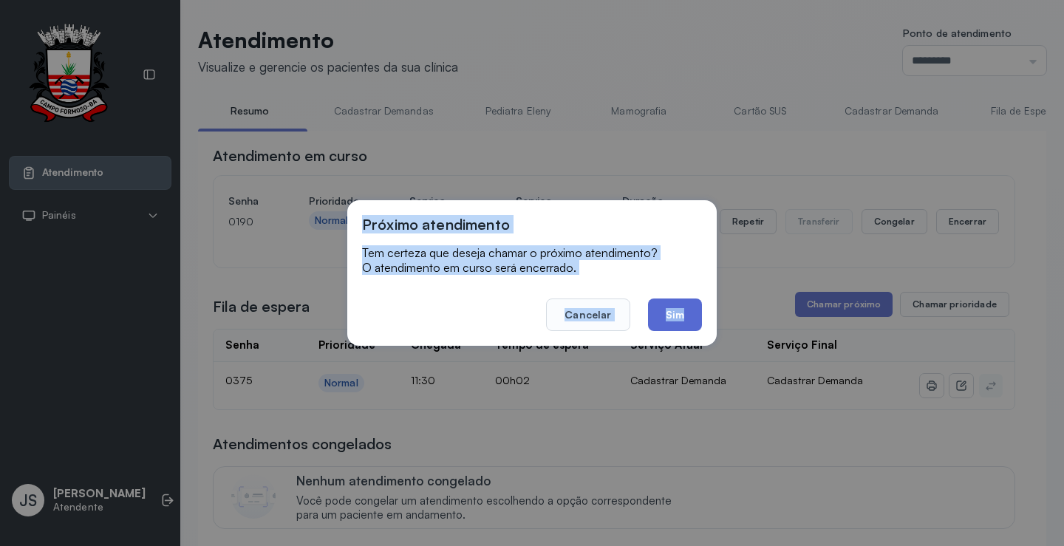
click at [672, 310] on button "Sim" at bounding box center [675, 315] width 54 height 33
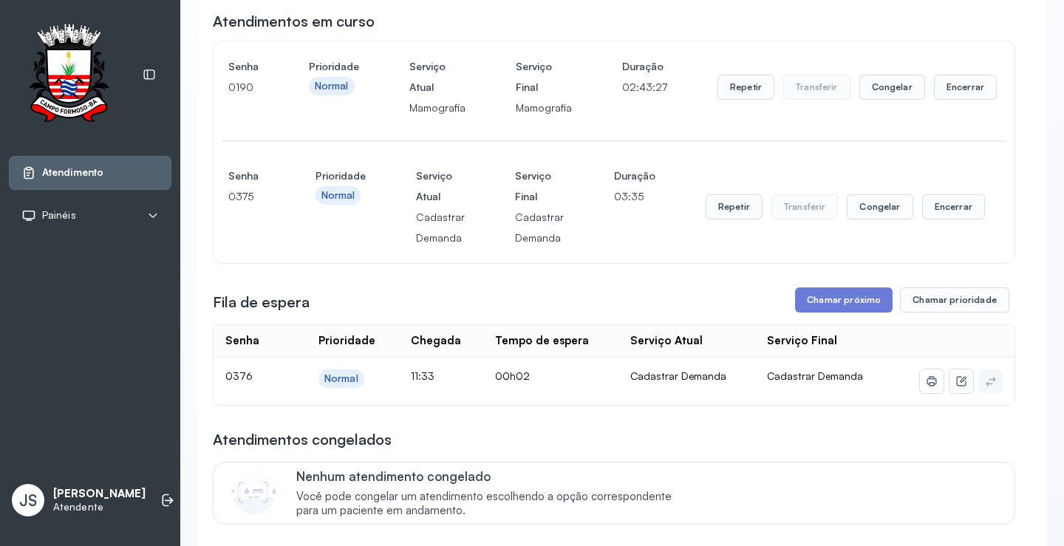
scroll to position [370, 0]
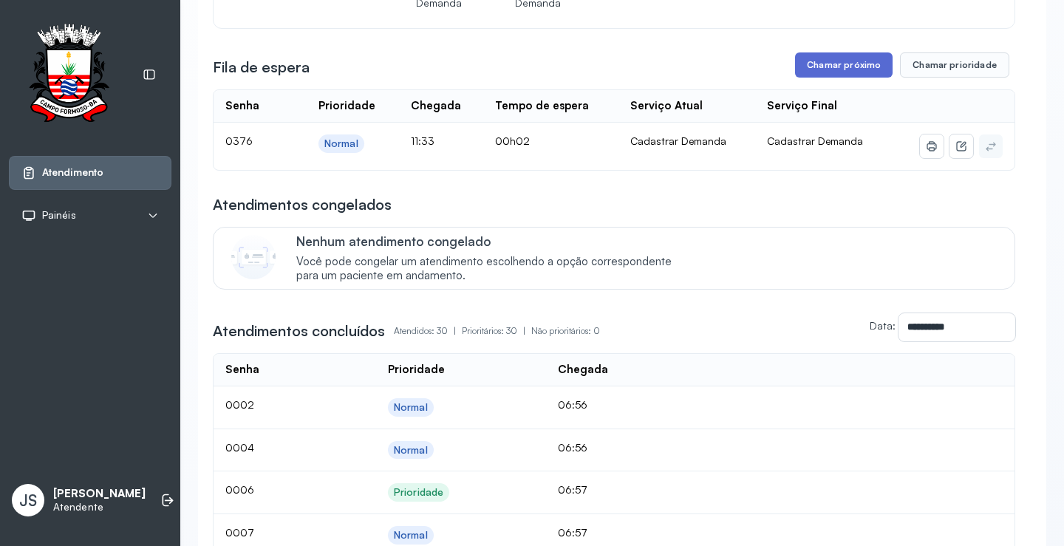
click at [842, 69] on button "Chamar próximo" at bounding box center [844, 64] width 98 height 25
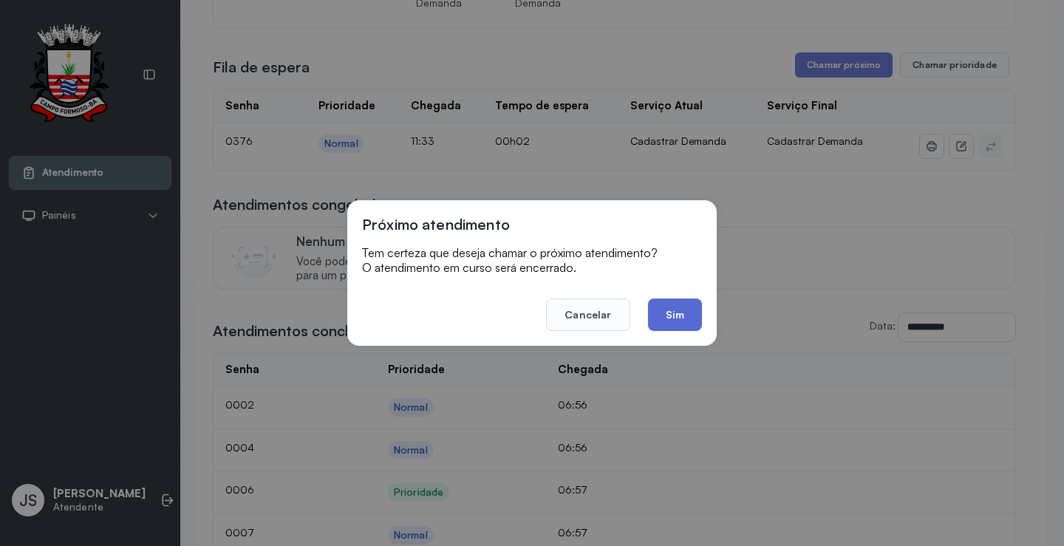
click at [679, 313] on button "Sim" at bounding box center [675, 315] width 54 height 33
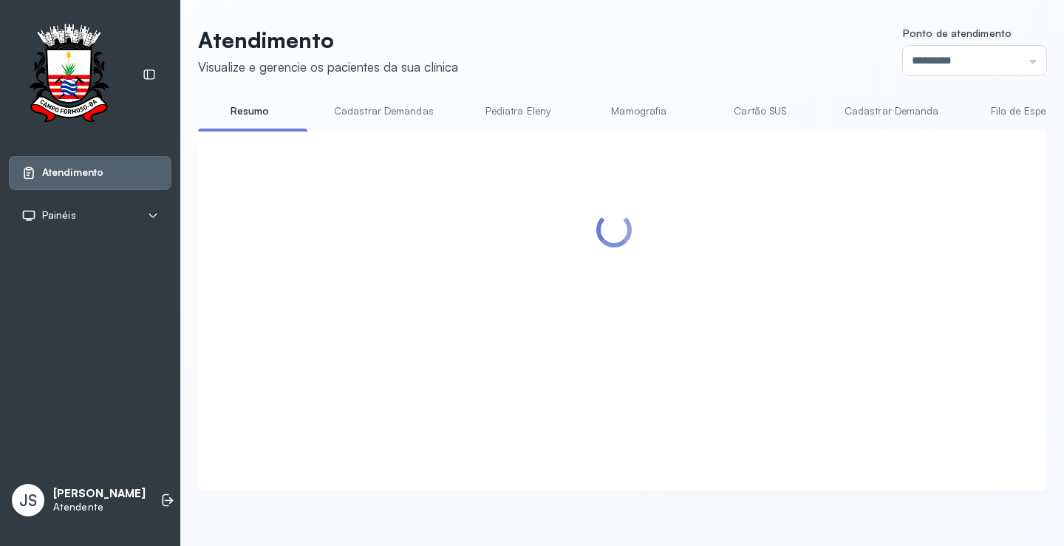
scroll to position [74, 0]
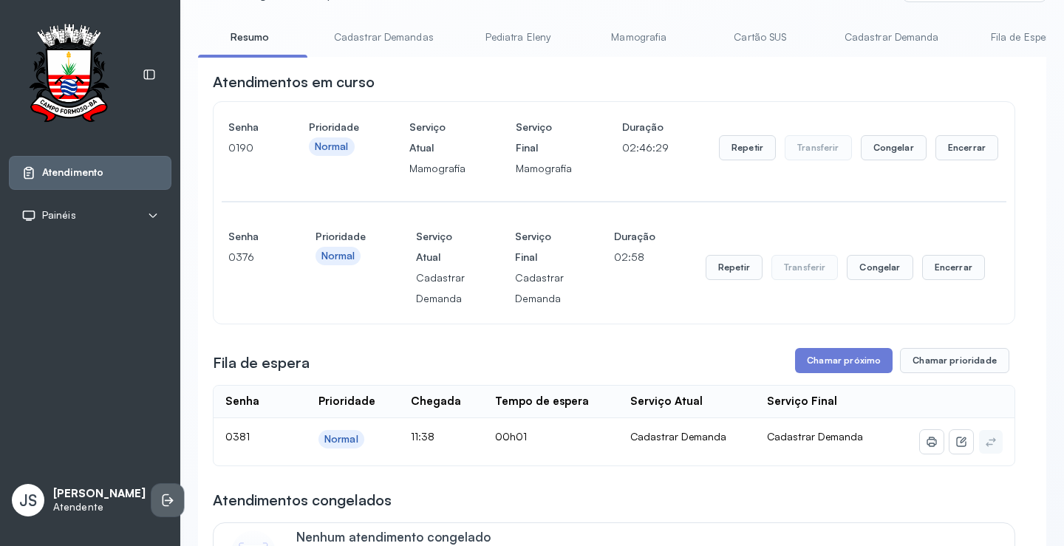
click at [160, 505] on icon at bounding box center [167, 500] width 15 height 15
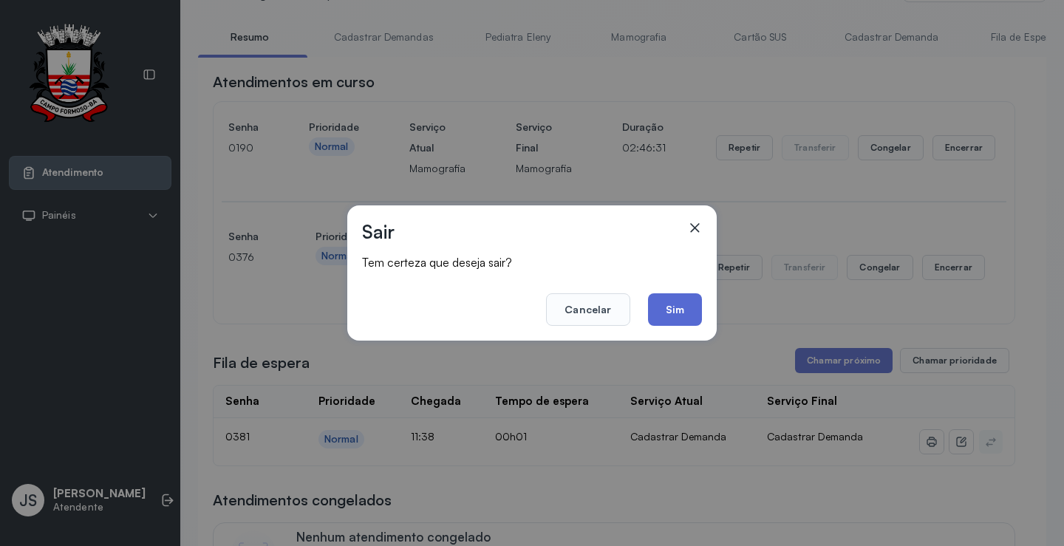
click at [682, 308] on button "Sim" at bounding box center [675, 309] width 54 height 33
